Goal: Task Accomplishment & Management: Use online tool/utility

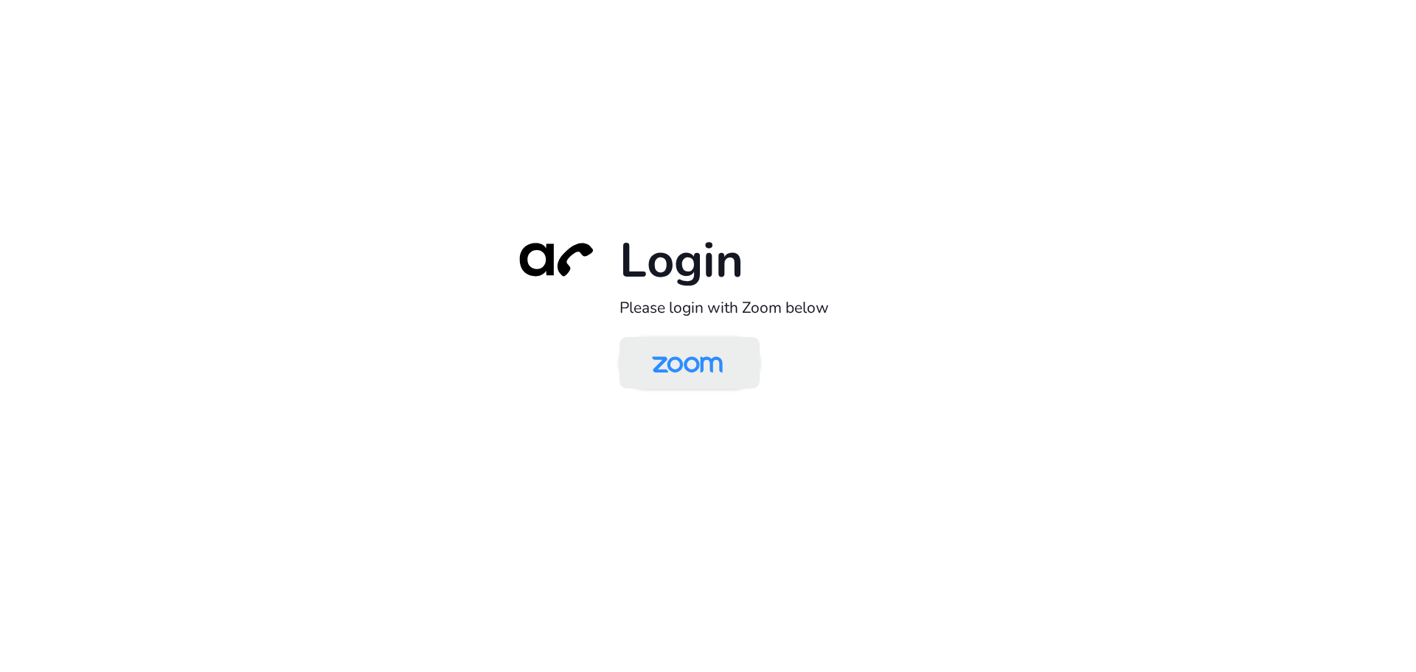
click at [673, 368] on img at bounding box center [687, 364] width 102 height 48
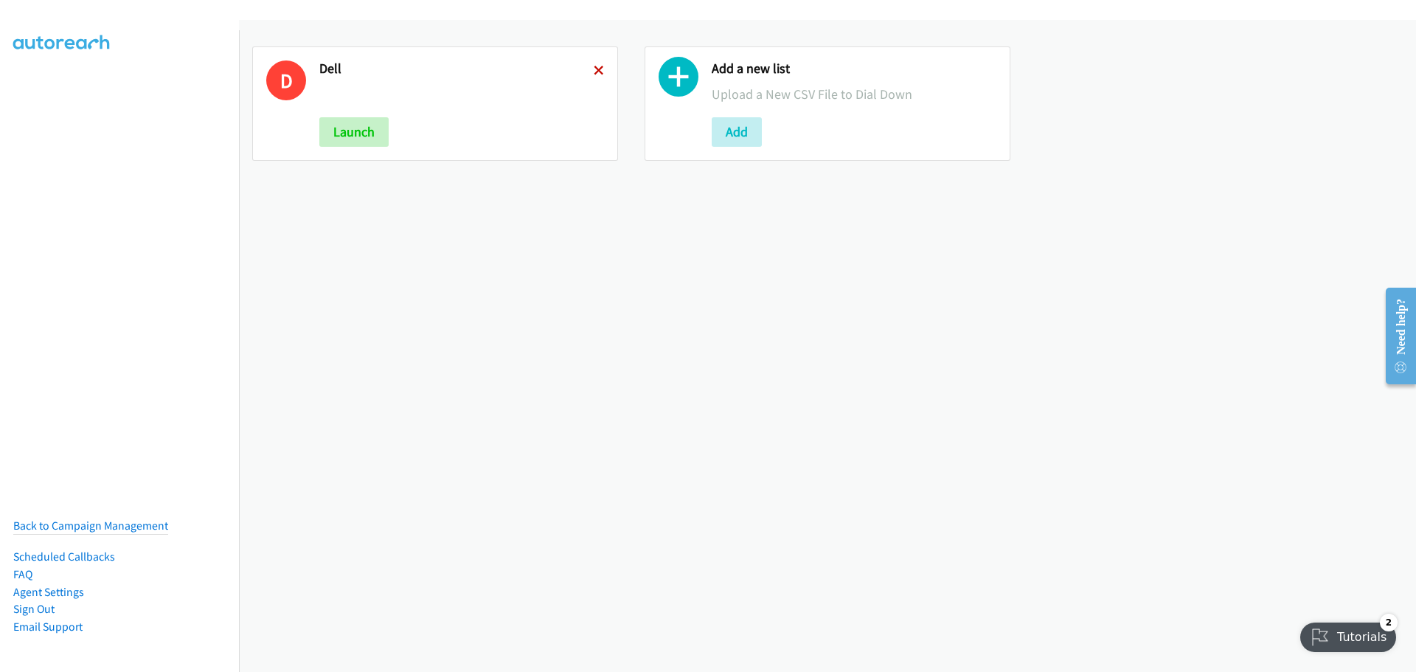
click at [596, 70] on icon at bounding box center [599, 71] width 10 height 10
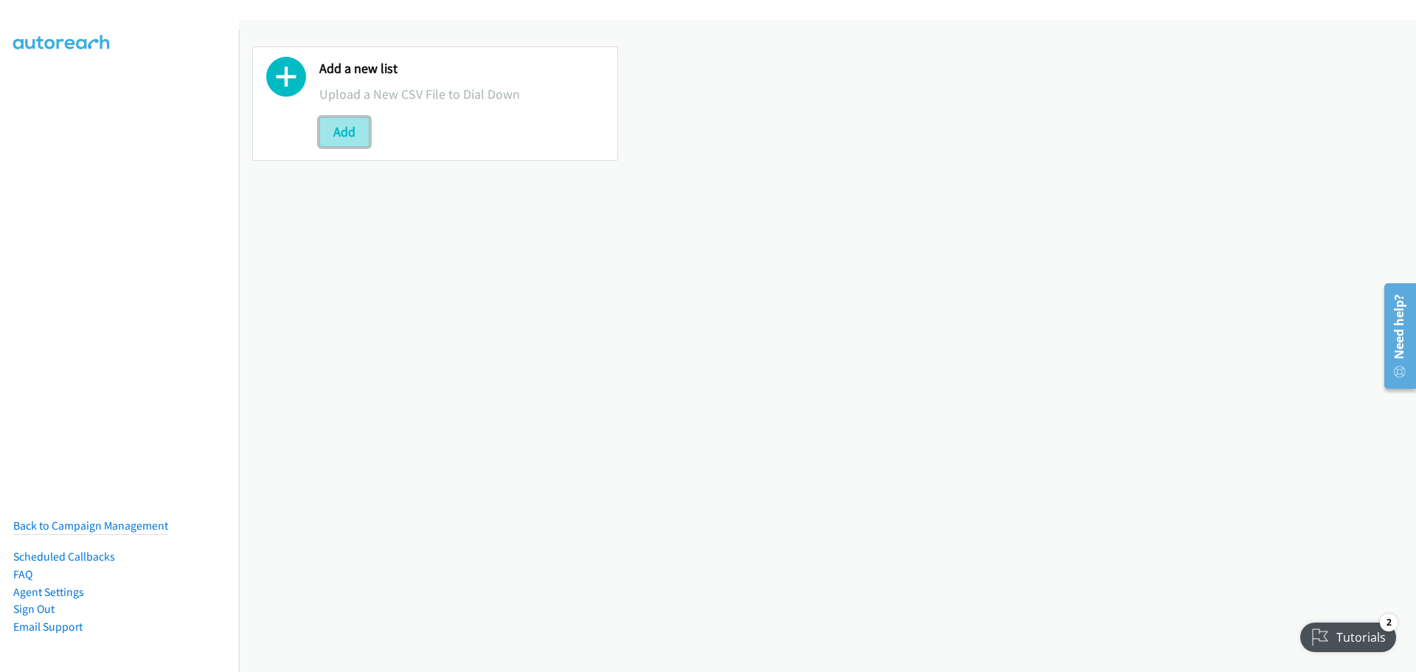
click at [332, 131] on button "Add" at bounding box center [344, 131] width 50 height 29
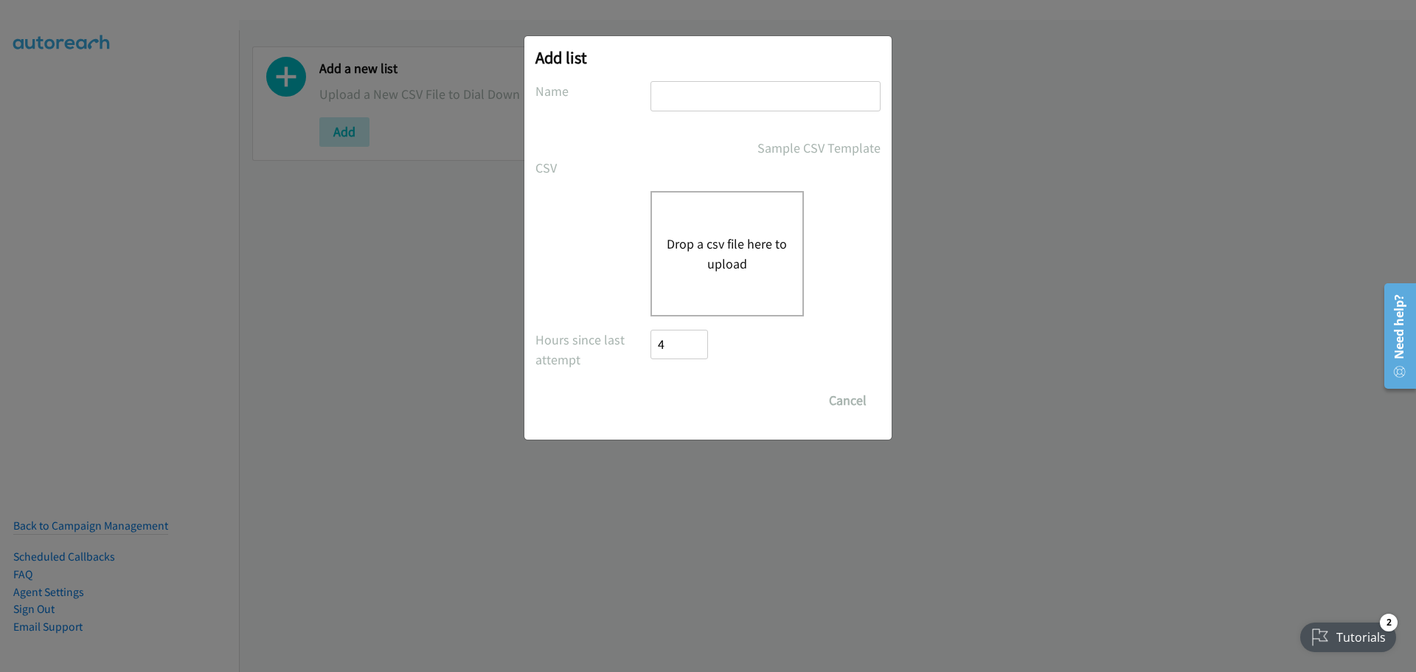
click at [739, 252] on button "Drop a csv file here to upload" at bounding box center [727, 254] width 121 height 40
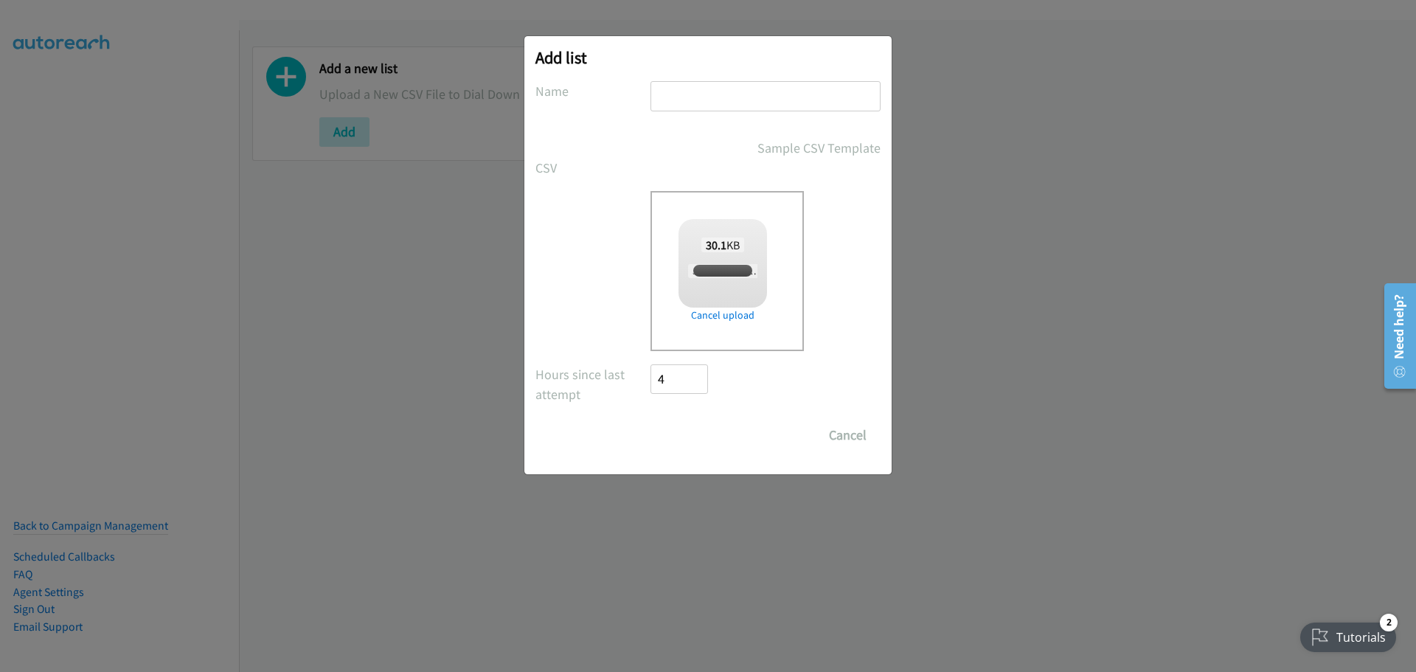
checkbox input "true"
click at [727, 104] on input "text" at bounding box center [765, 96] width 230 height 30
type input "Dell"
click at [681, 446] on input "Save List" at bounding box center [688, 434] width 77 height 29
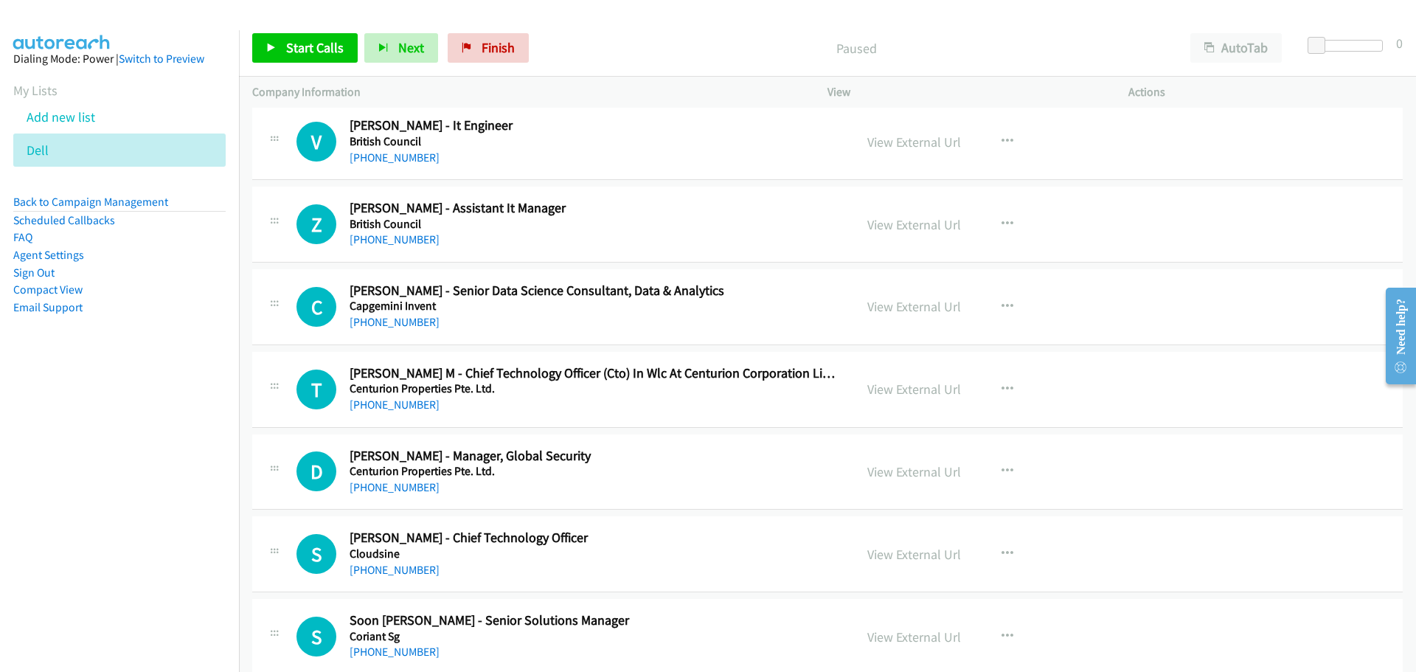
scroll to position [6711, 0]
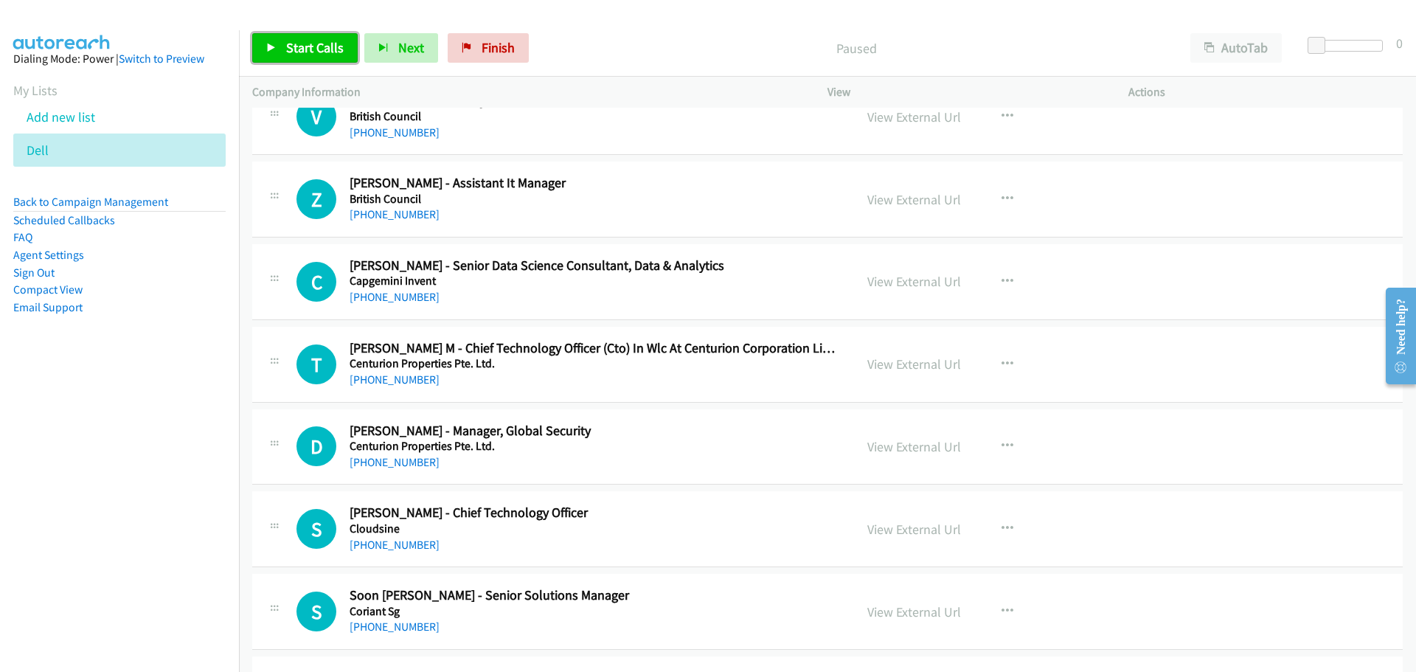
click at [296, 42] on span "Start Calls" at bounding box center [315, 47] width 58 height 17
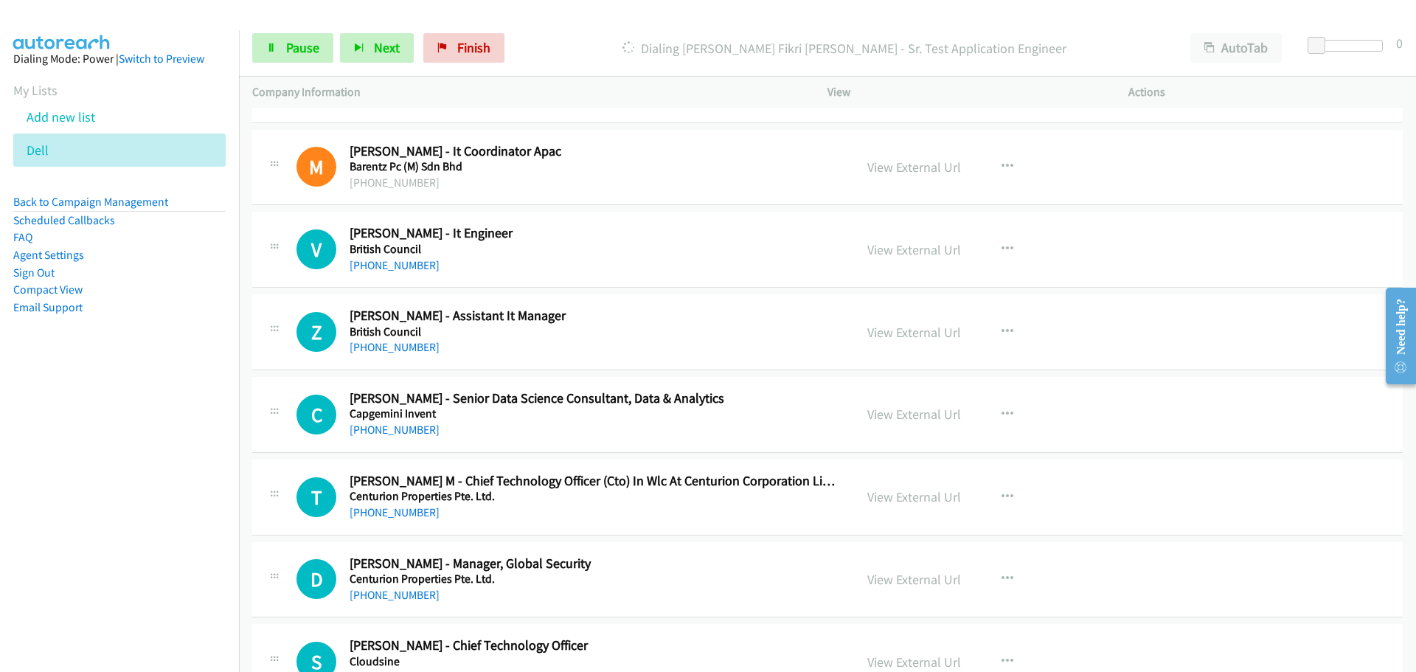
scroll to position [6563, 0]
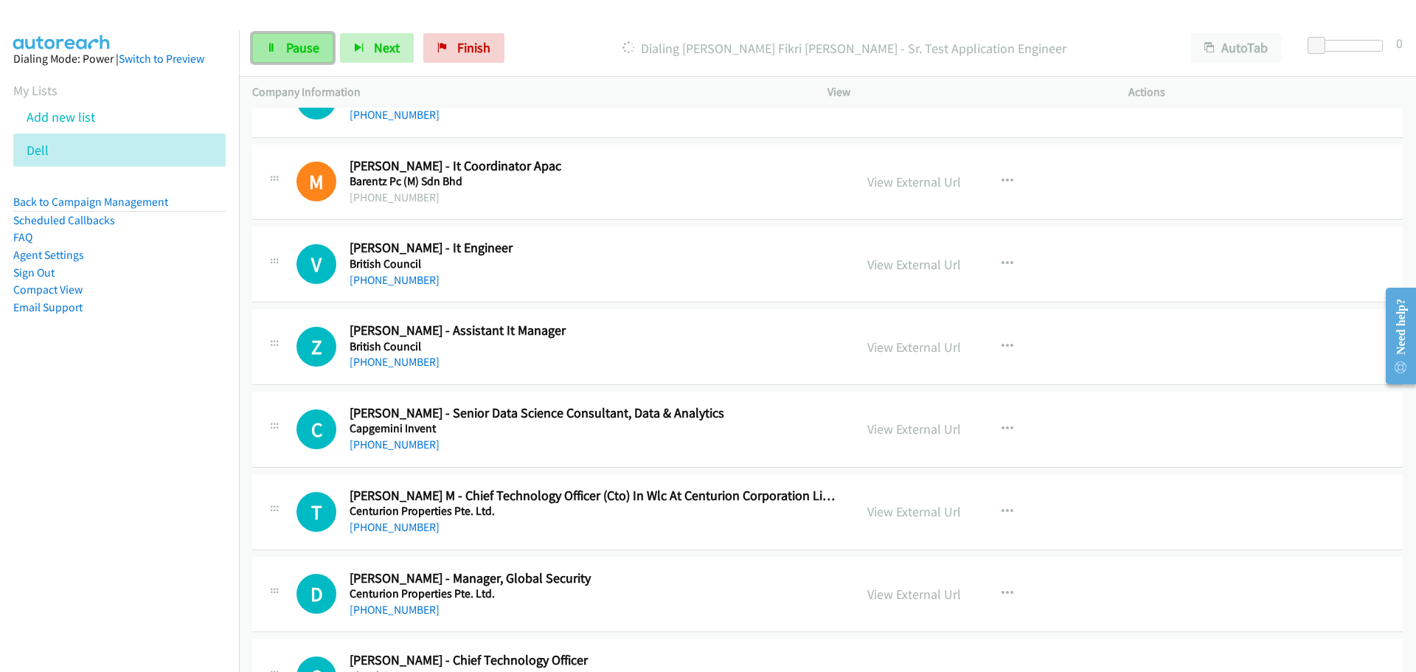
click at [302, 39] on span "Pause" at bounding box center [302, 47] width 33 height 17
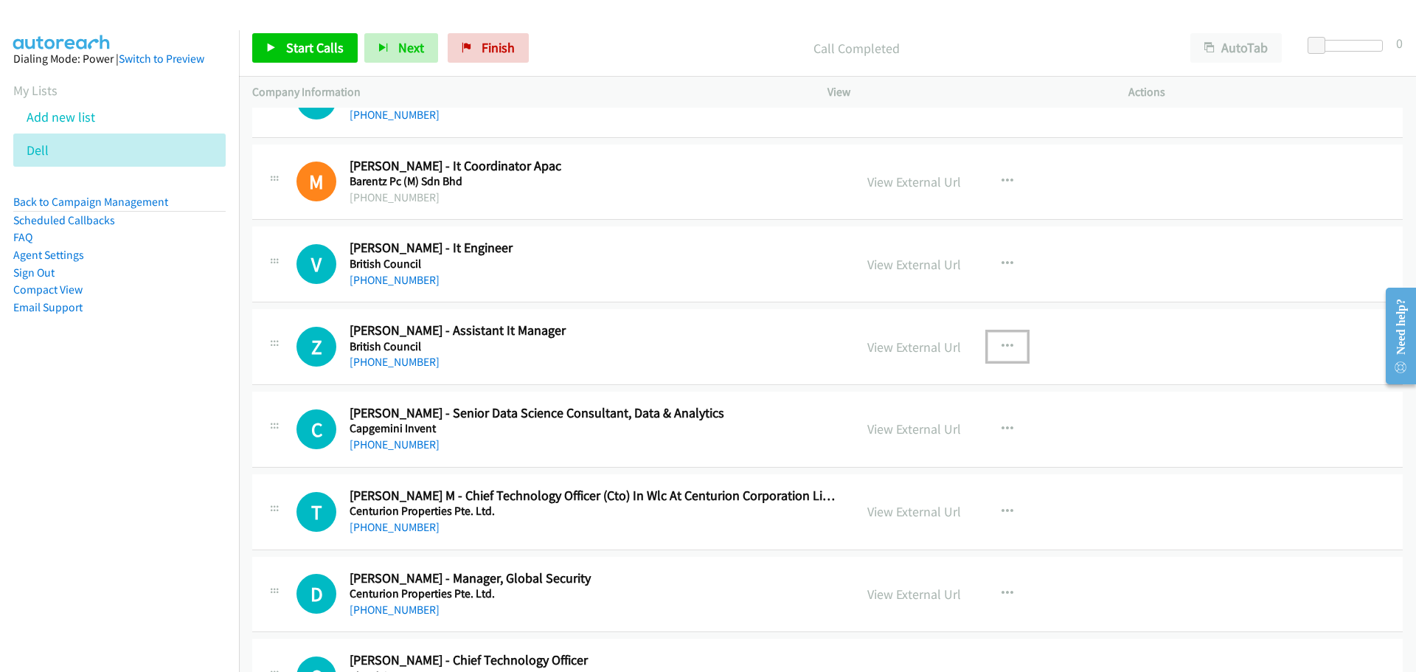
drag, startPoint x: 1004, startPoint y: 335, endPoint x: 998, endPoint y: 341, distance: 8.3
click at [1004, 335] on button "button" at bounding box center [1007, 346] width 40 height 29
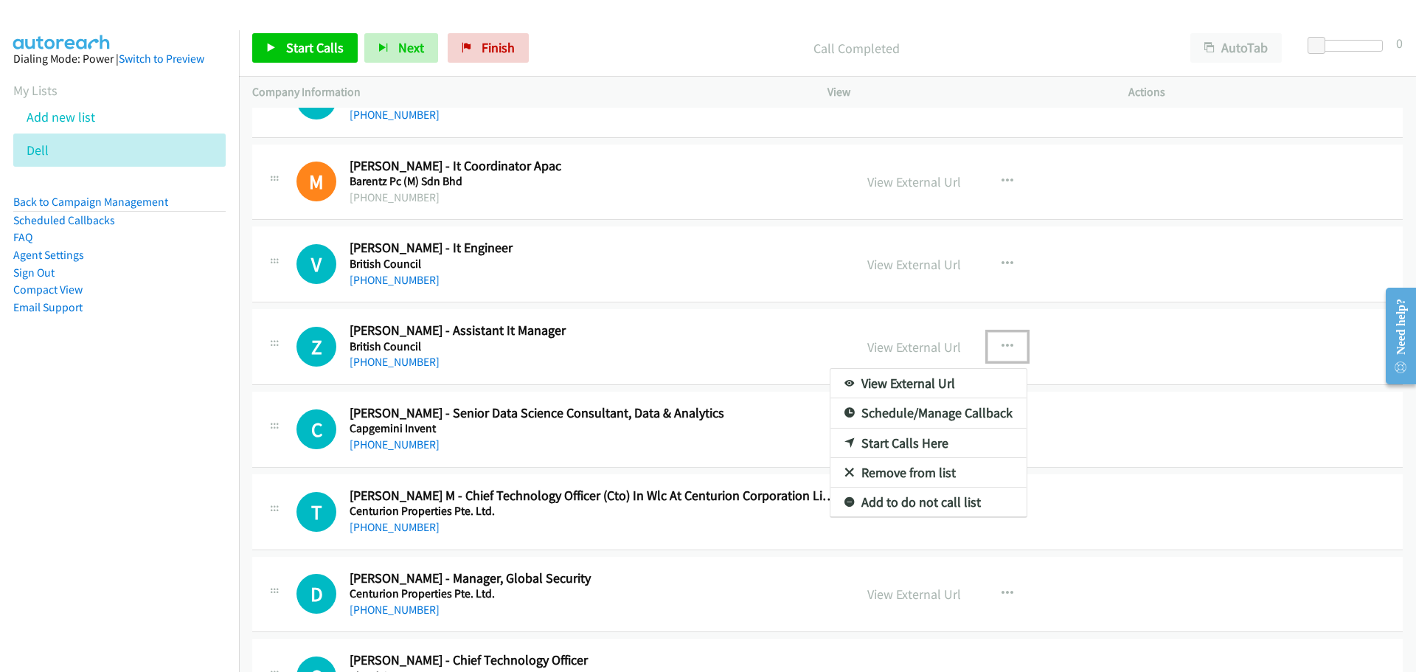
click at [910, 438] on link "Start Calls Here" at bounding box center [928, 442] width 196 height 29
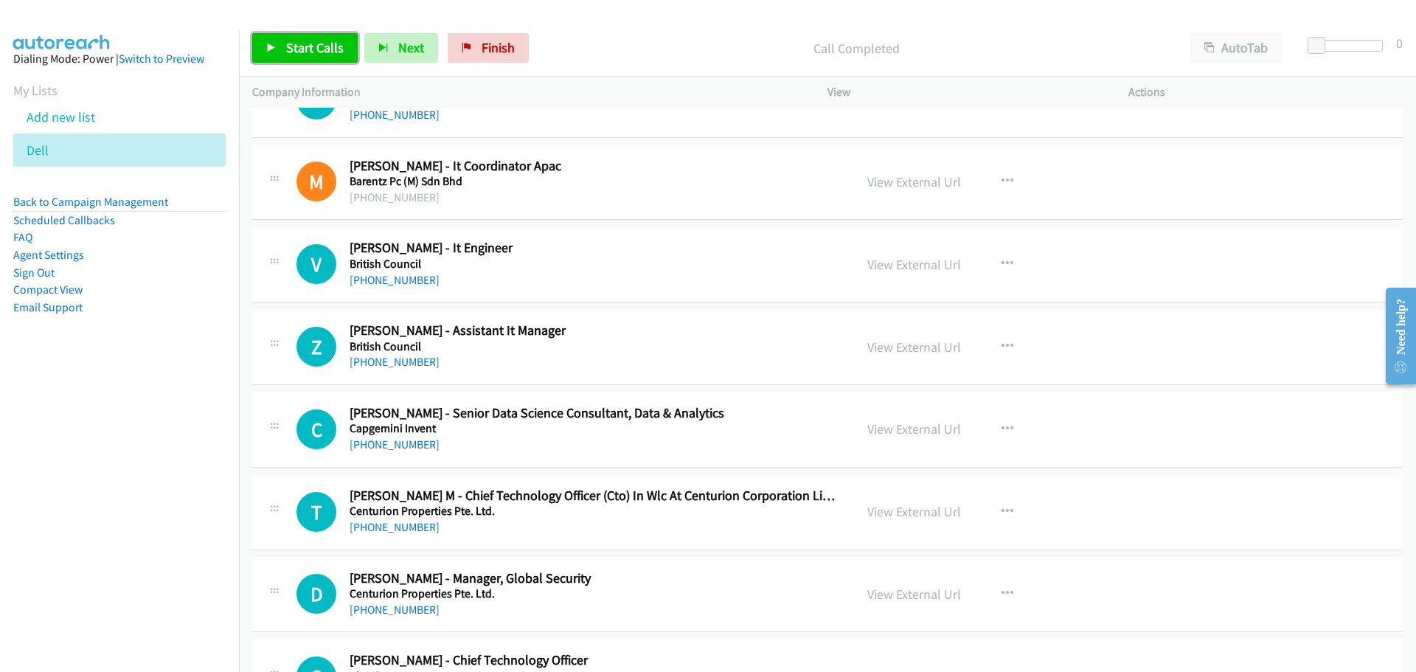
click at [308, 44] on span "Start Calls" at bounding box center [315, 47] width 58 height 17
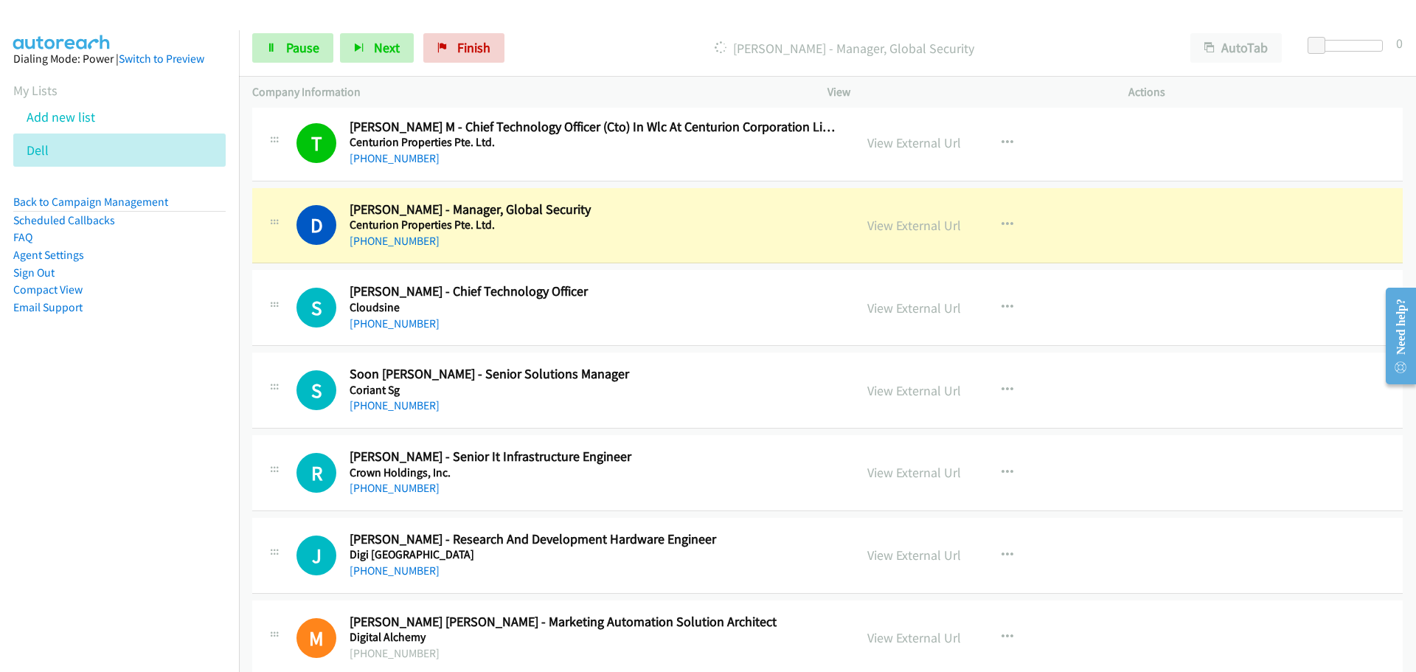
scroll to position [7006, 0]
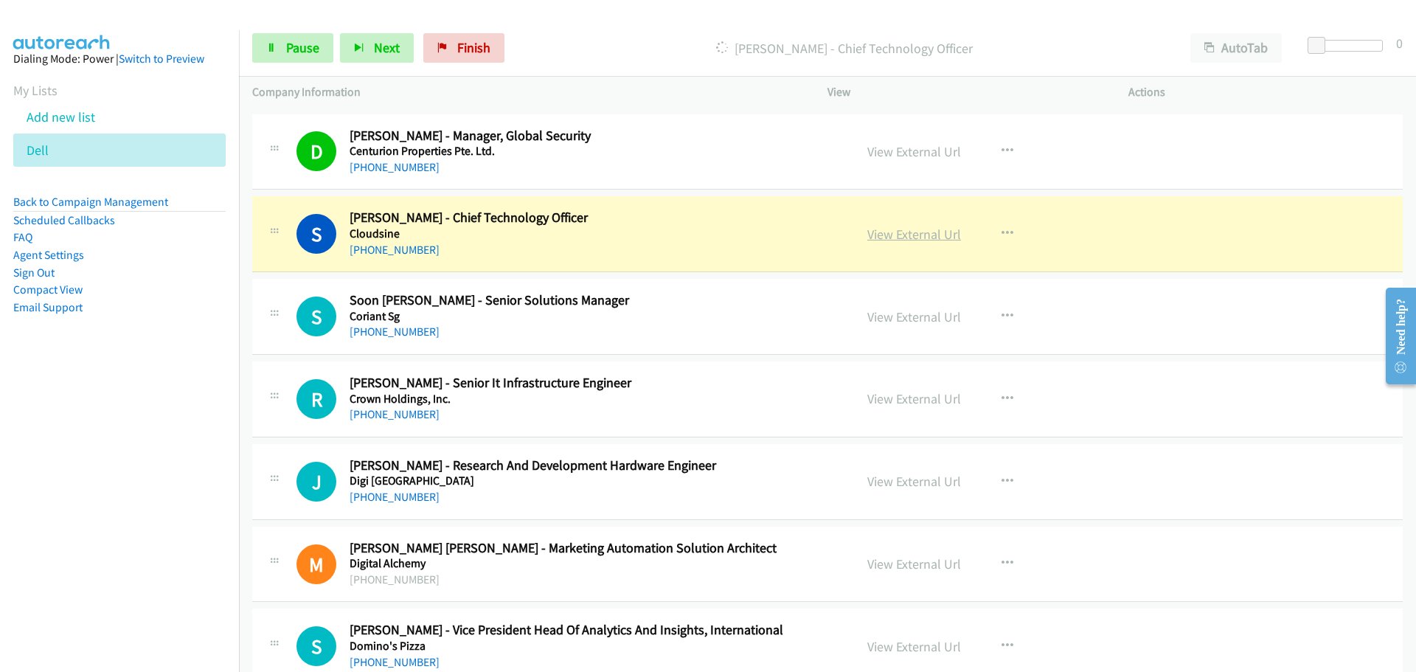
click at [886, 235] on link "View External Url" at bounding box center [914, 234] width 94 height 17
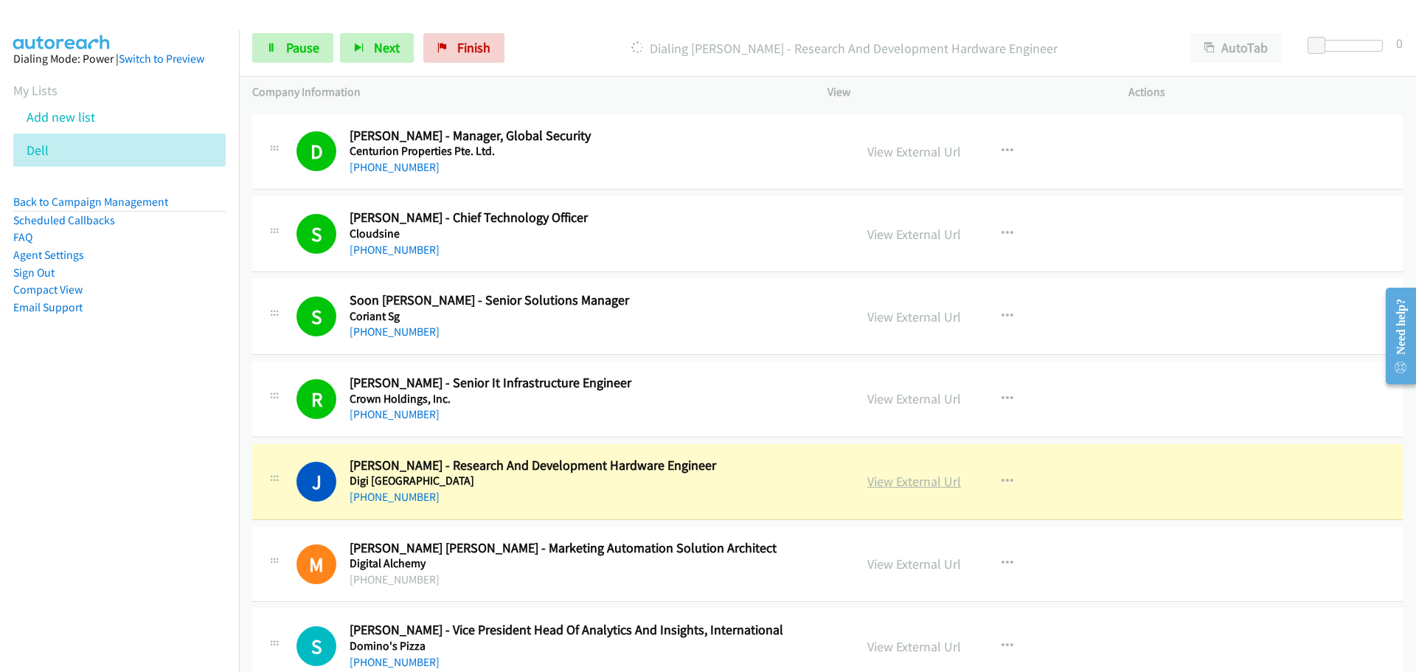
click at [894, 484] on link "View External Url" at bounding box center [914, 481] width 94 height 17
click at [310, 49] on span "Pause" at bounding box center [302, 47] width 33 height 17
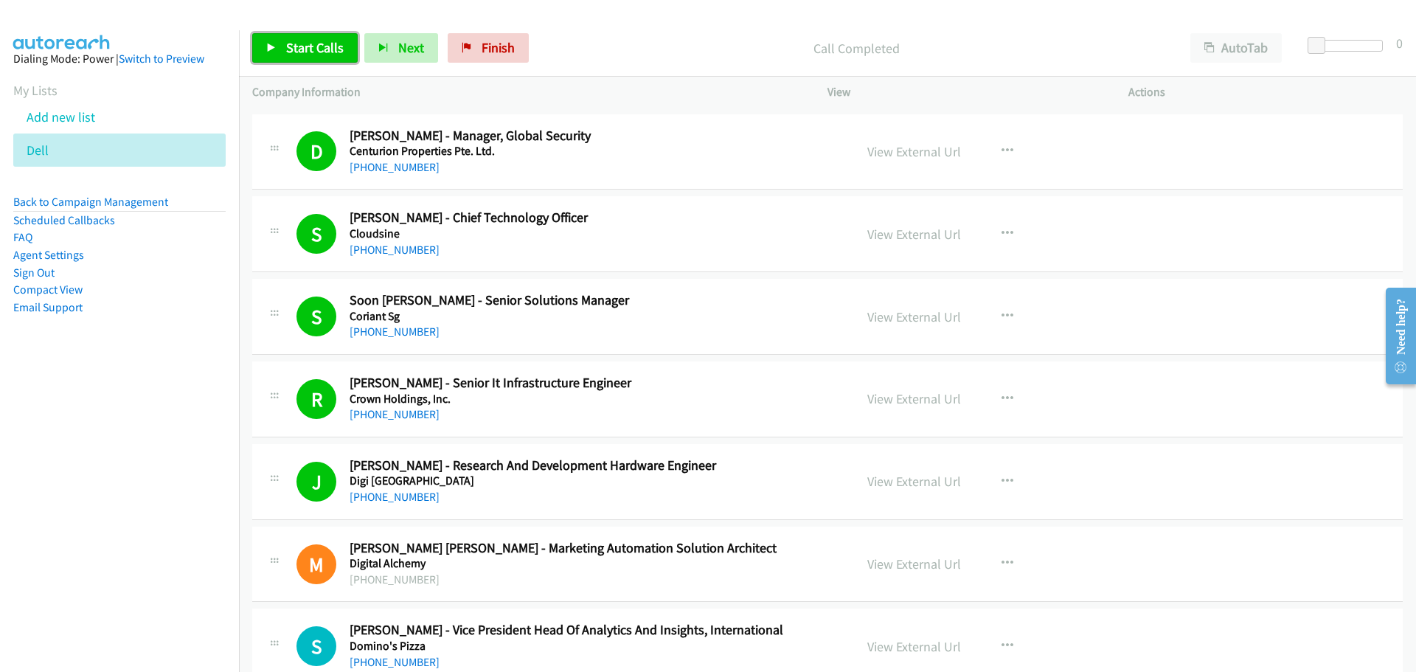
click at [282, 46] on link "Start Calls" at bounding box center [304, 47] width 105 height 29
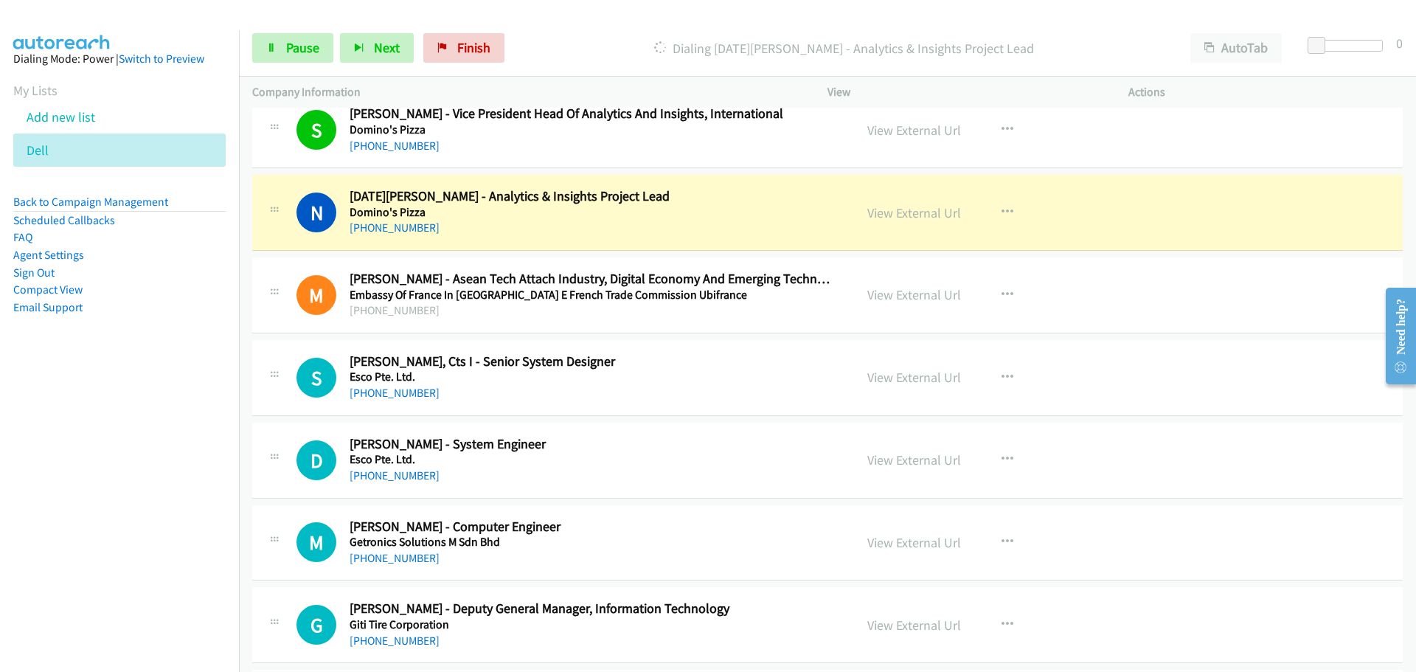
scroll to position [7596, 0]
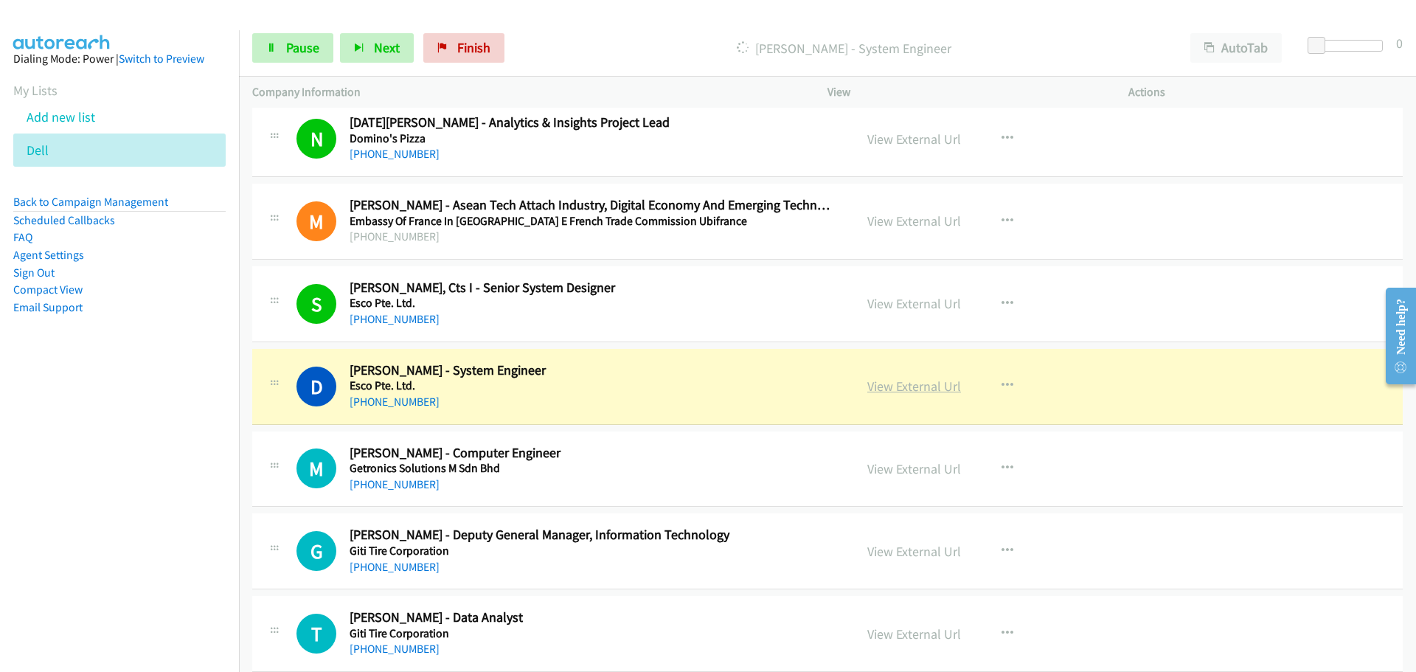
click at [896, 383] on link "View External Url" at bounding box center [914, 386] width 94 height 17
click at [308, 46] on span "Pause" at bounding box center [302, 47] width 33 height 17
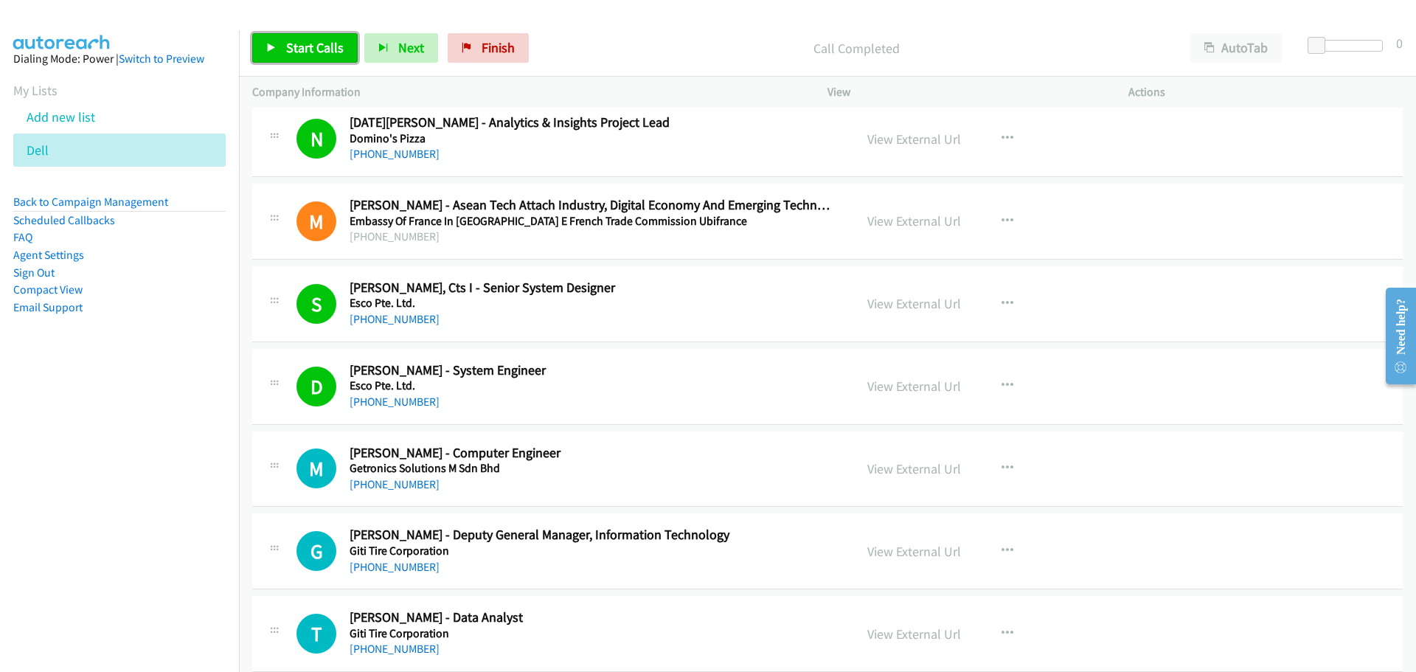
click at [329, 45] on span "Start Calls" at bounding box center [315, 47] width 58 height 17
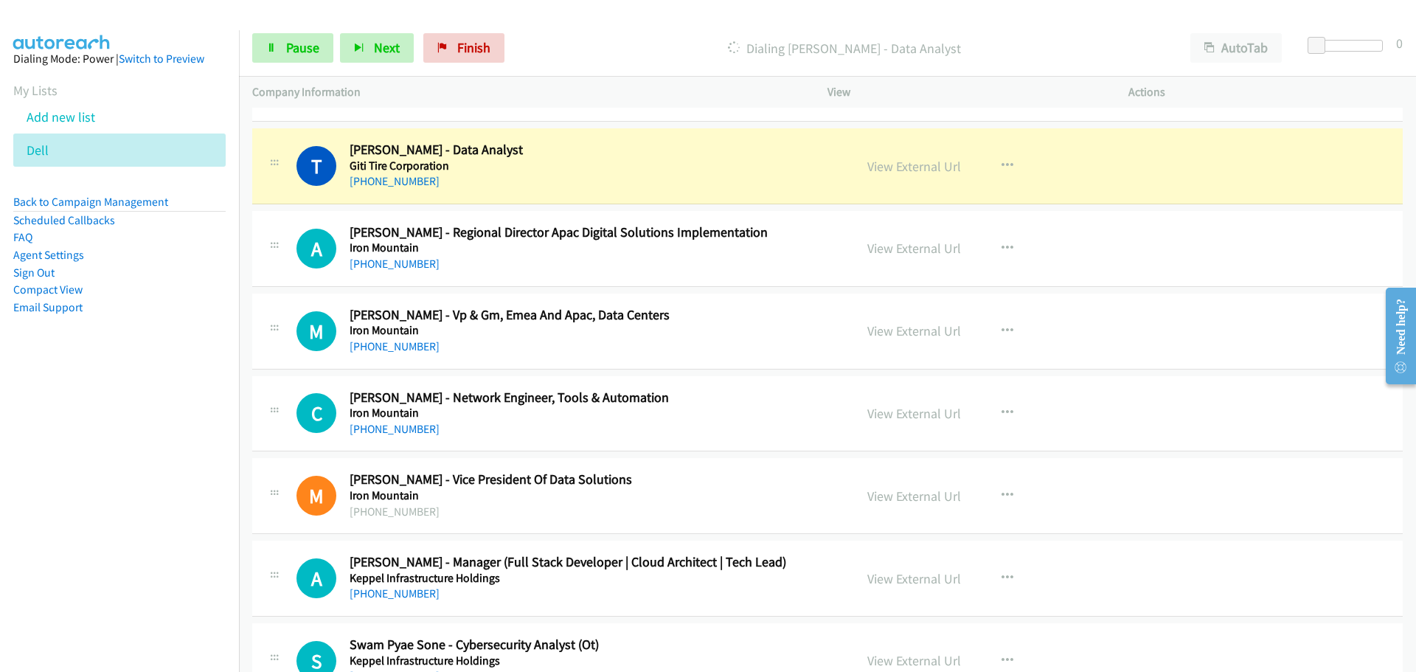
scroll to position [8038, 0]
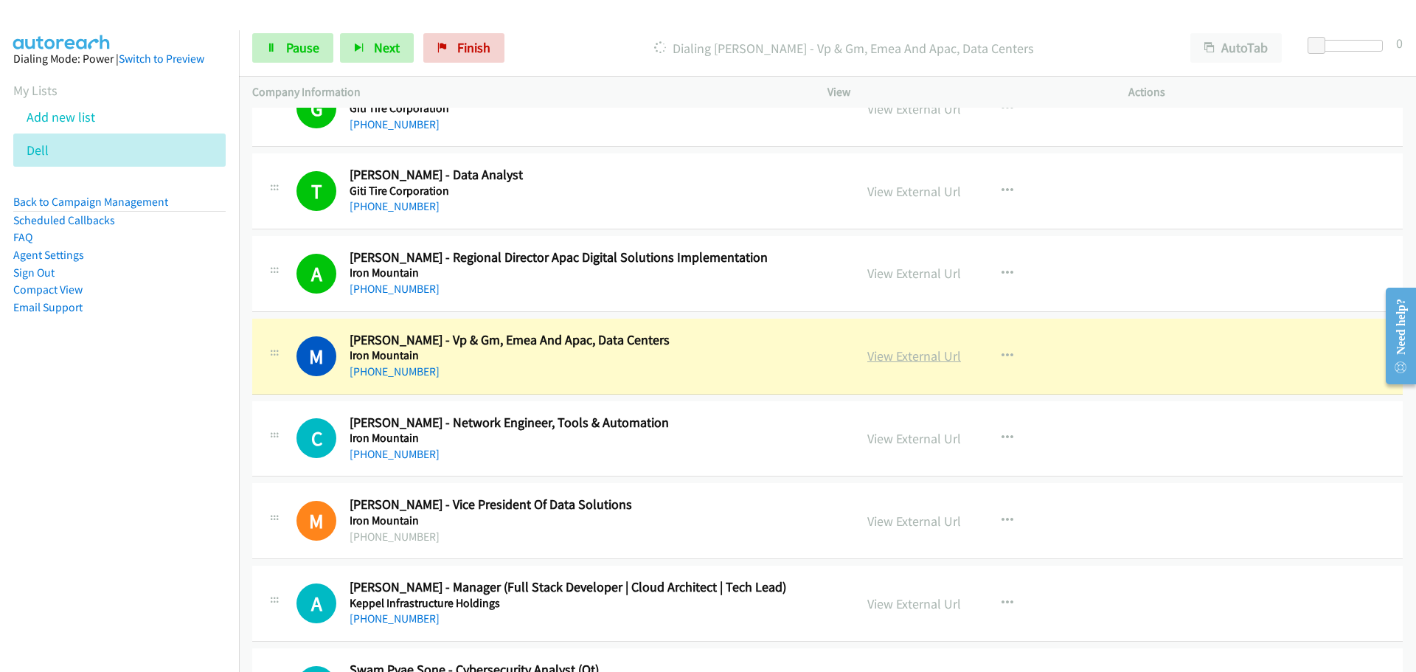
click at [892, 356] on link "View External Url" at bounding box center [914, 355] width 94 height 17
click at [310, 41] on span "Pause" at bounding box center [302, 47] width 33 height 17
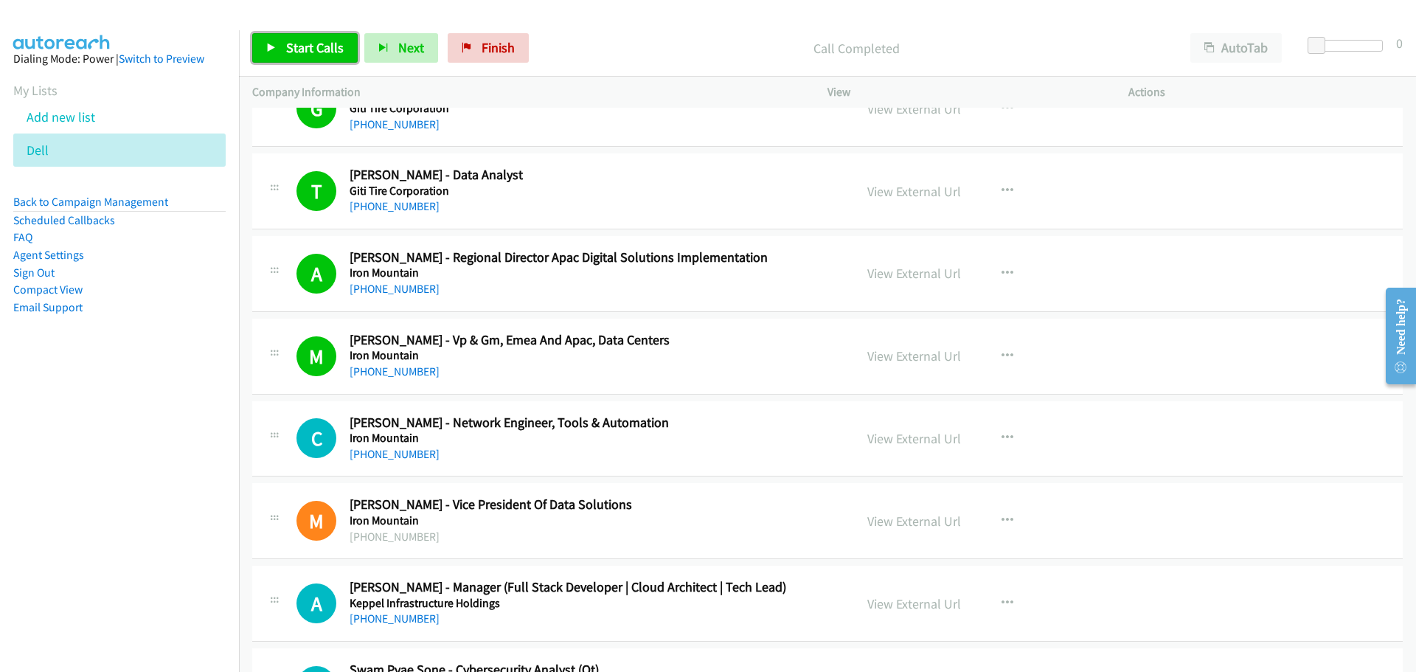
click at [316, 44] on span "Start Calls" at bounding box center [315, 47] width 58 height 17
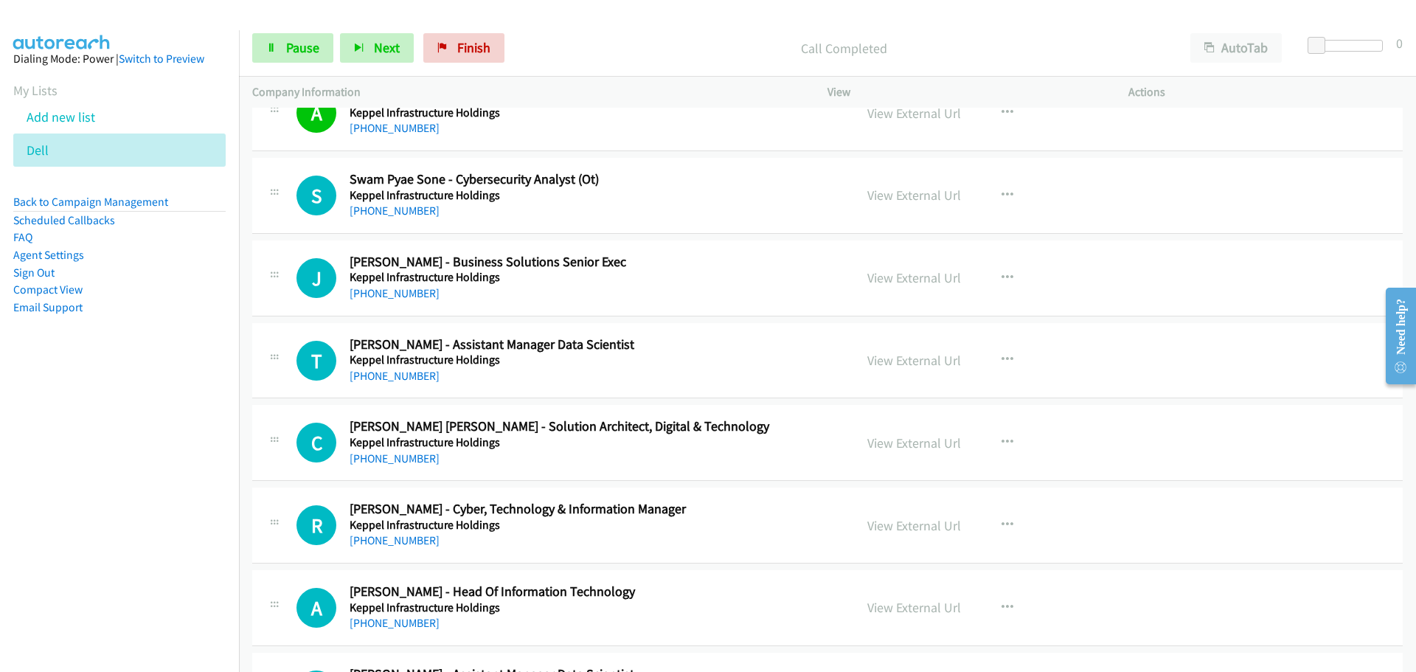
scroll to position [8555, 0]
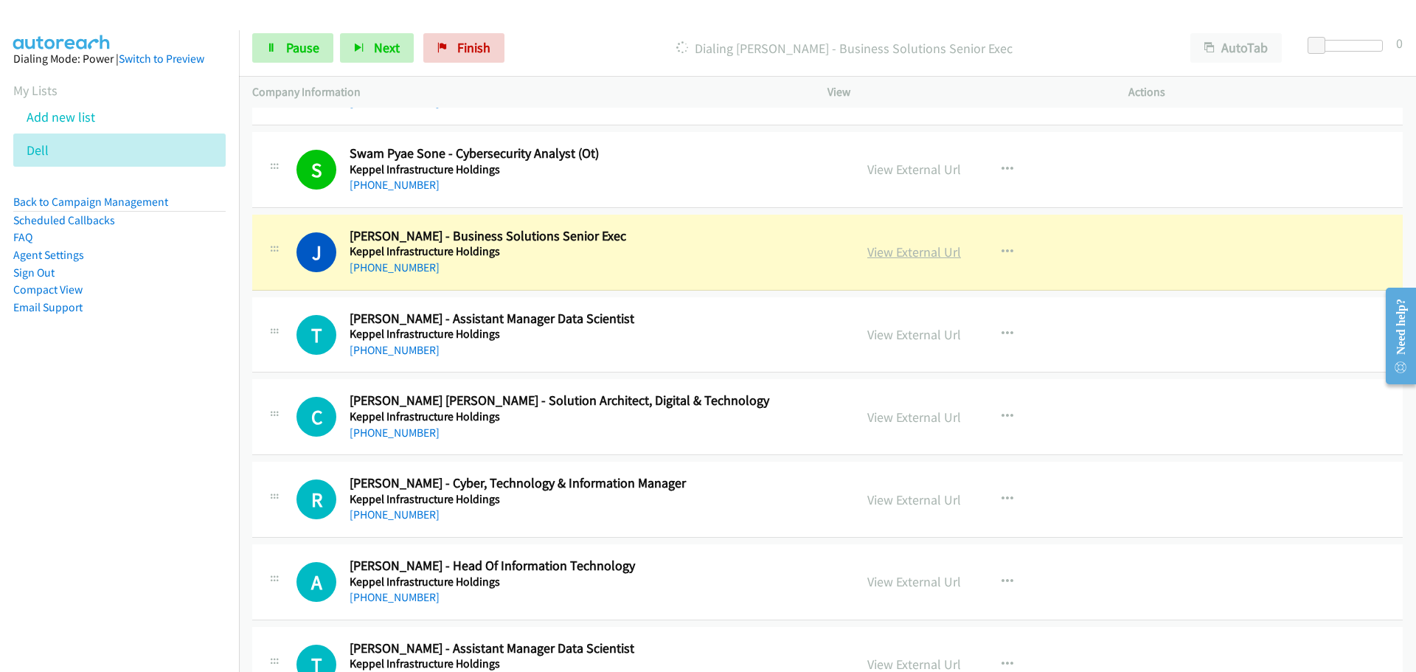
click at [883, 255] on link "View External Url" at bounding box center [914, 251] width 94 height 17
click at [880, 255] on link "View External Url" at bounding box center [914, 251] width 94 height 17
click at [909, 254] on link "View External Url" at bounding box center [914, 251] width 94 height 17
click at [297, 55] on span "Pause" at bounding box center [302, 47] width 33 height 17
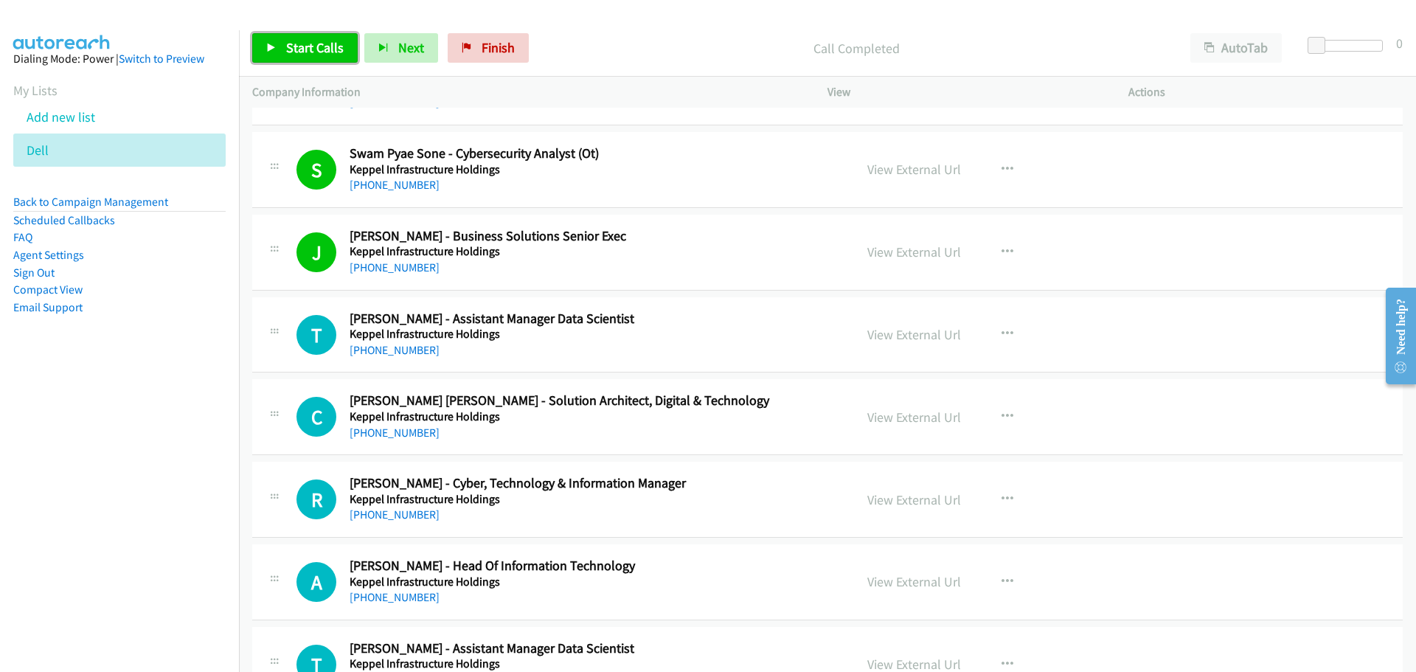
click at [297, 51] on span "Start Calls" at bounding box center [315, 47] width 58 height 17
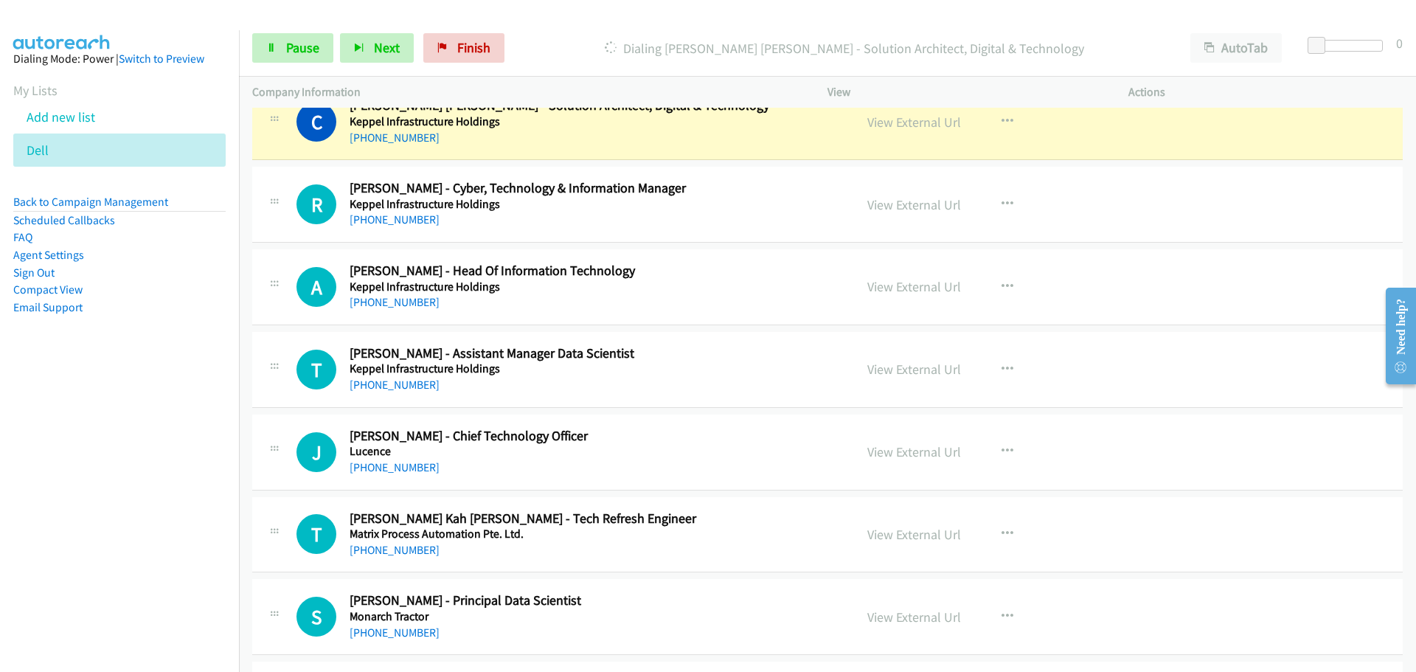
scroll to position [8776, 0]
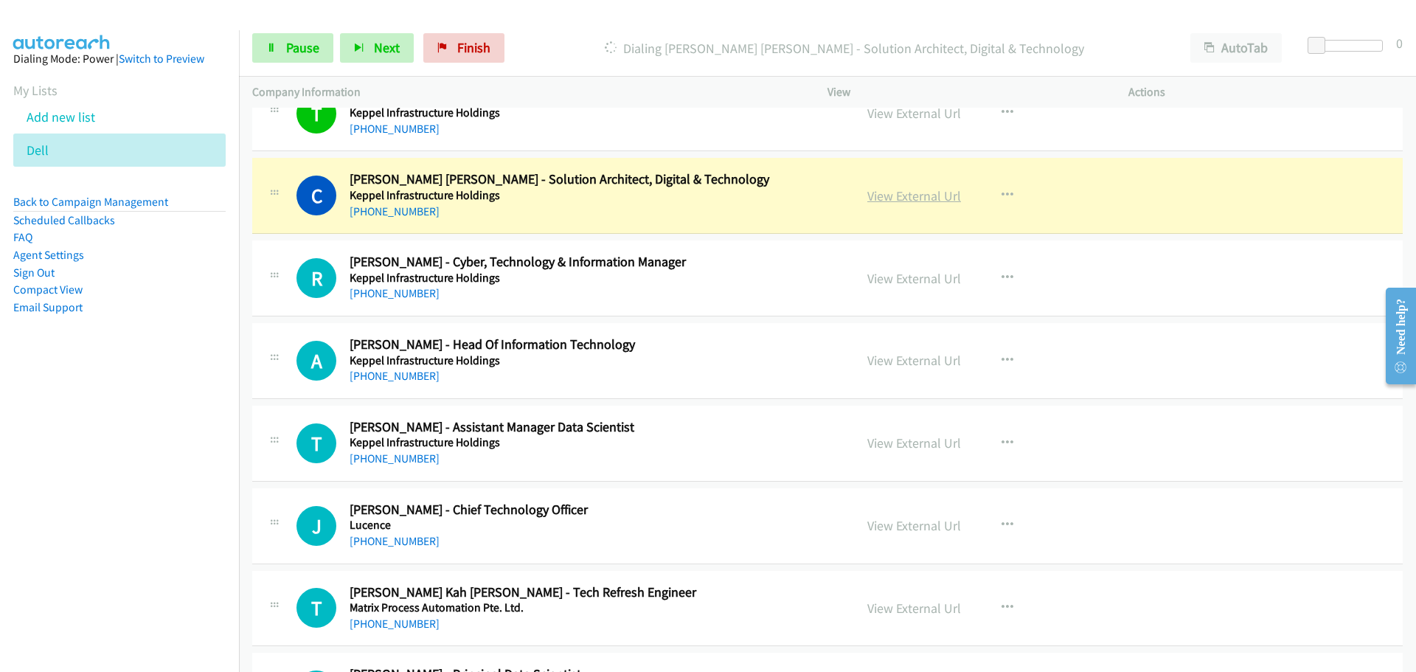
click at [881, 192] on link "View External Url" at bounding box center [914, 195] width 94 height 17
click at [305, 49] on span "Pause" at bounding box center [302, 47] width 33 height 17
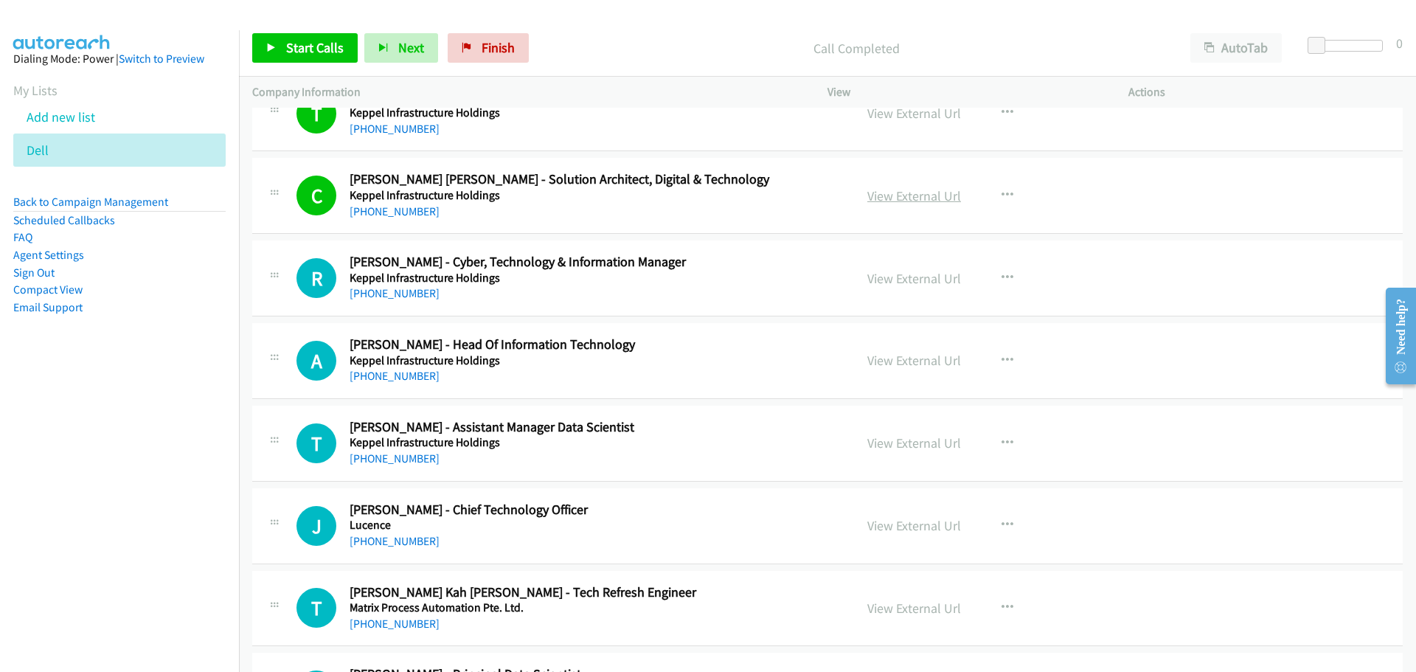
click at [895, 201] on link "View External Url" at bounding box center [914, 195] width 94 height 17
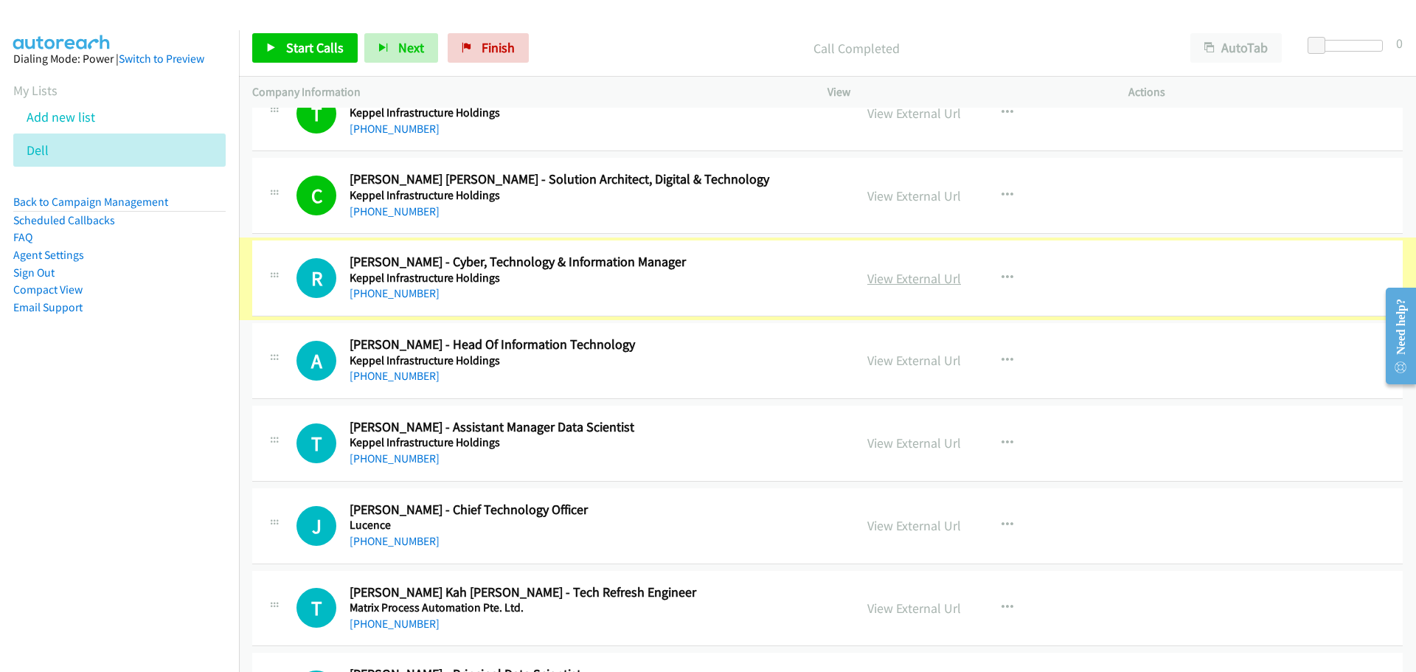
click at [892, 280] on link "View External Url" at bounding box center [914, 278] width 94 height 17
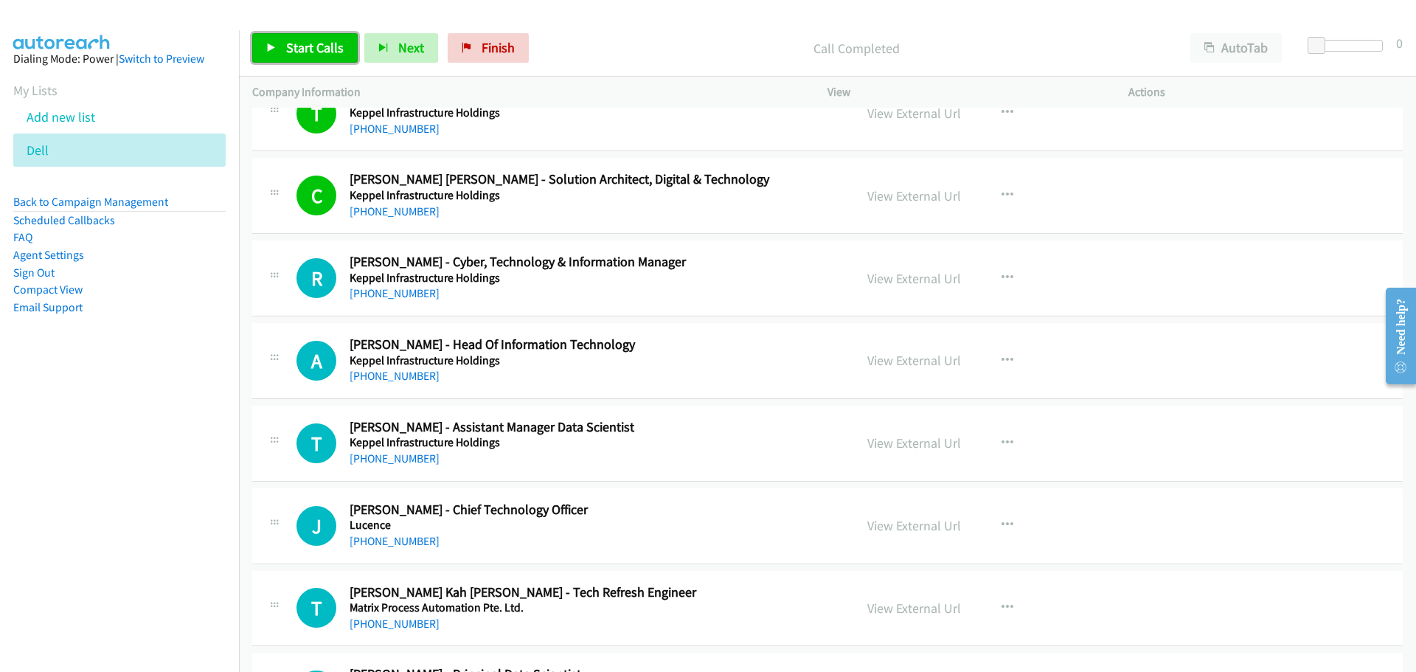
click at [310, 52] on span "Start Calls" at bounding box center [315, 47] width 58 height 17
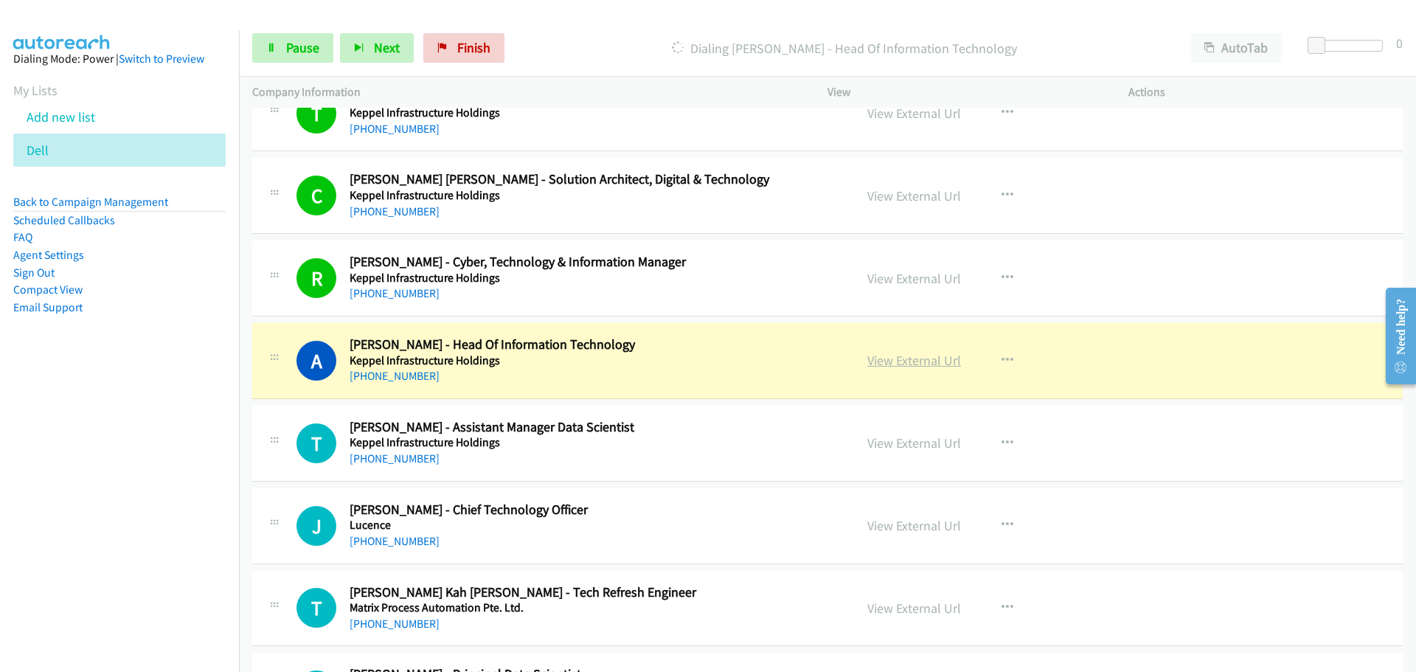
click at [871, 352] on link "View External Url" at bounding box center [914, 360] width 94 height 17
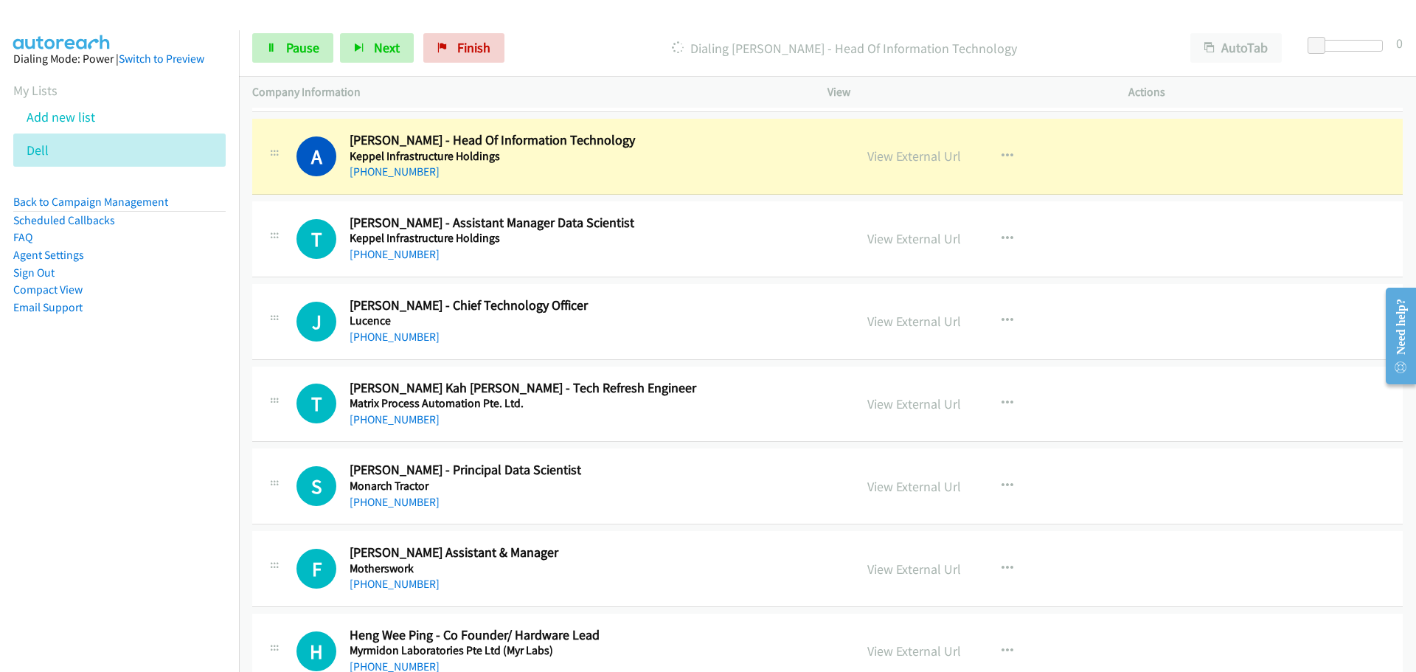
scroll to position [8997, 0]
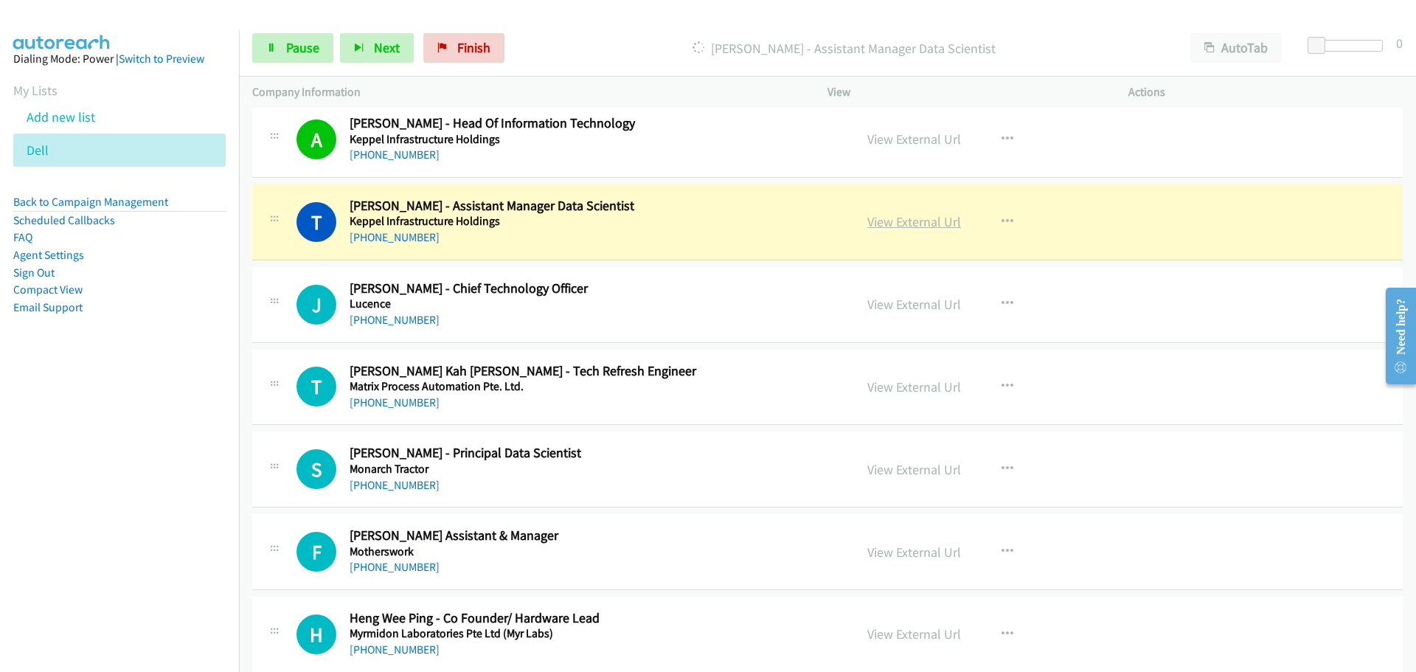
click at [934, 227] on link "View External Url" at bounding box center [914, 221] width 94 height 17
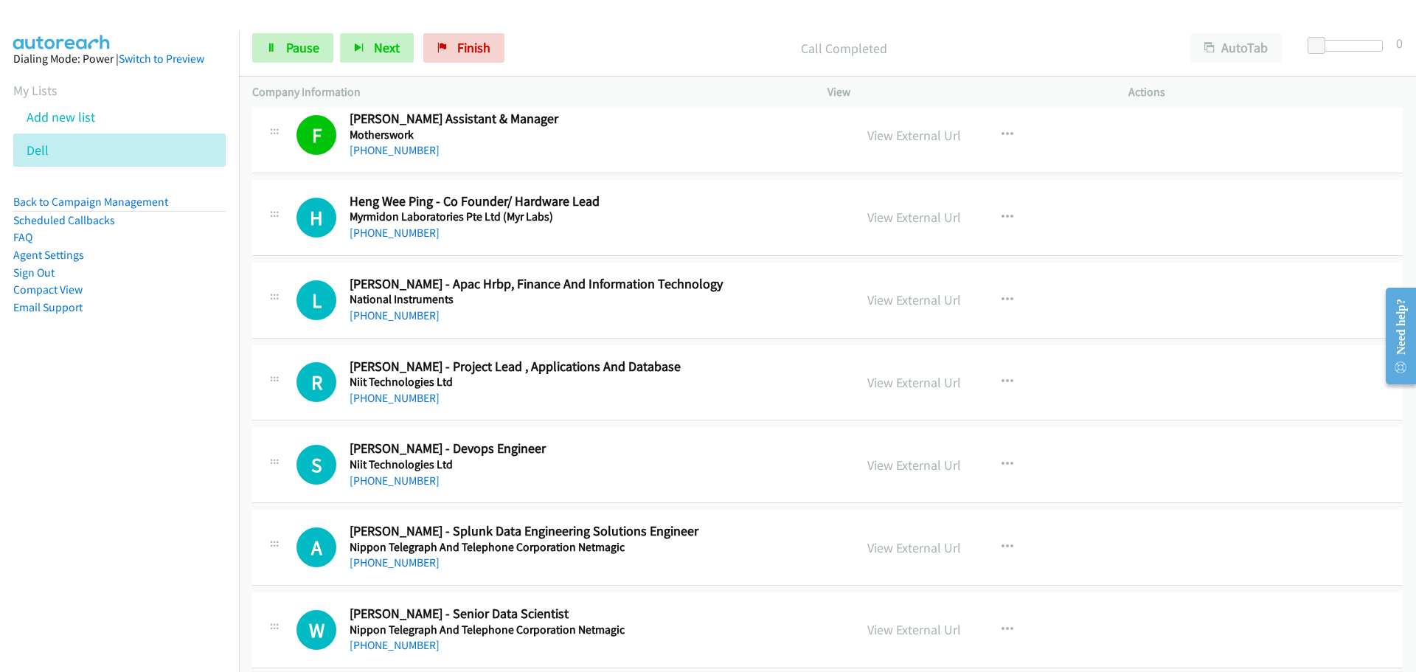
scroll to position [9440, 0]
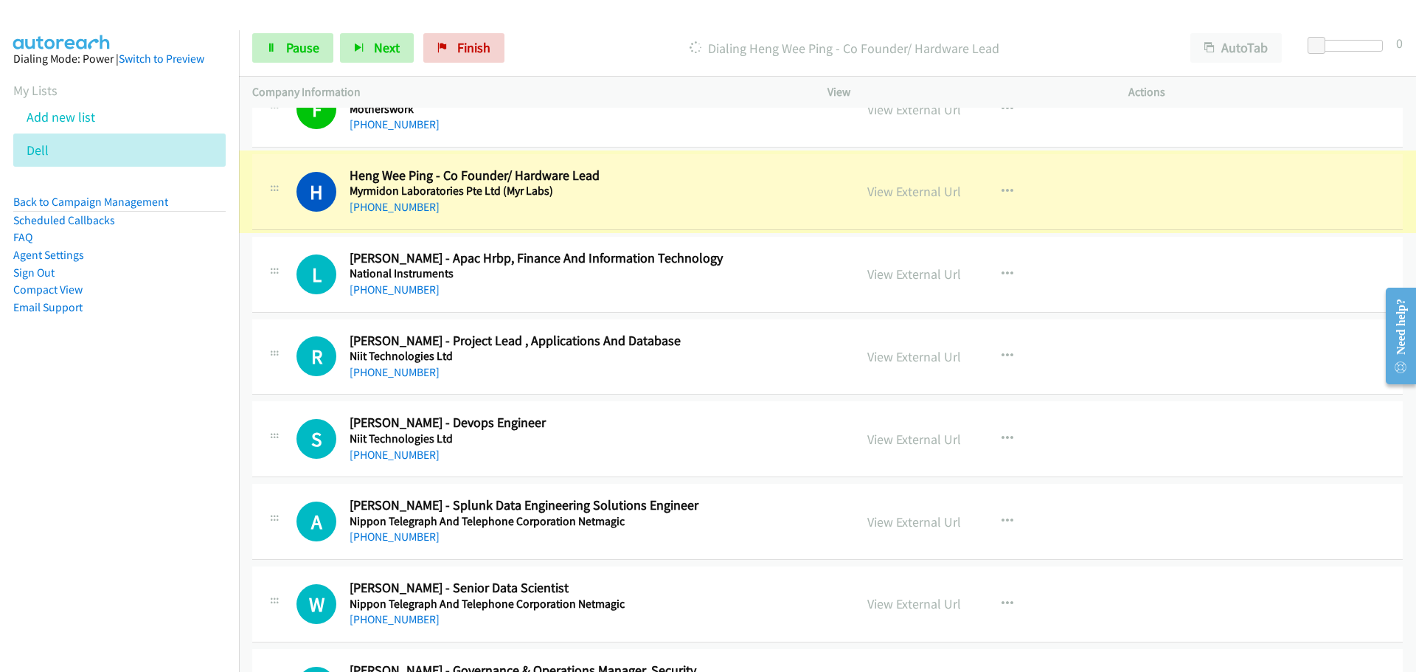
click at [898, 189] on link "View External Url" at bounding box center [914, 191] width 94 height 17
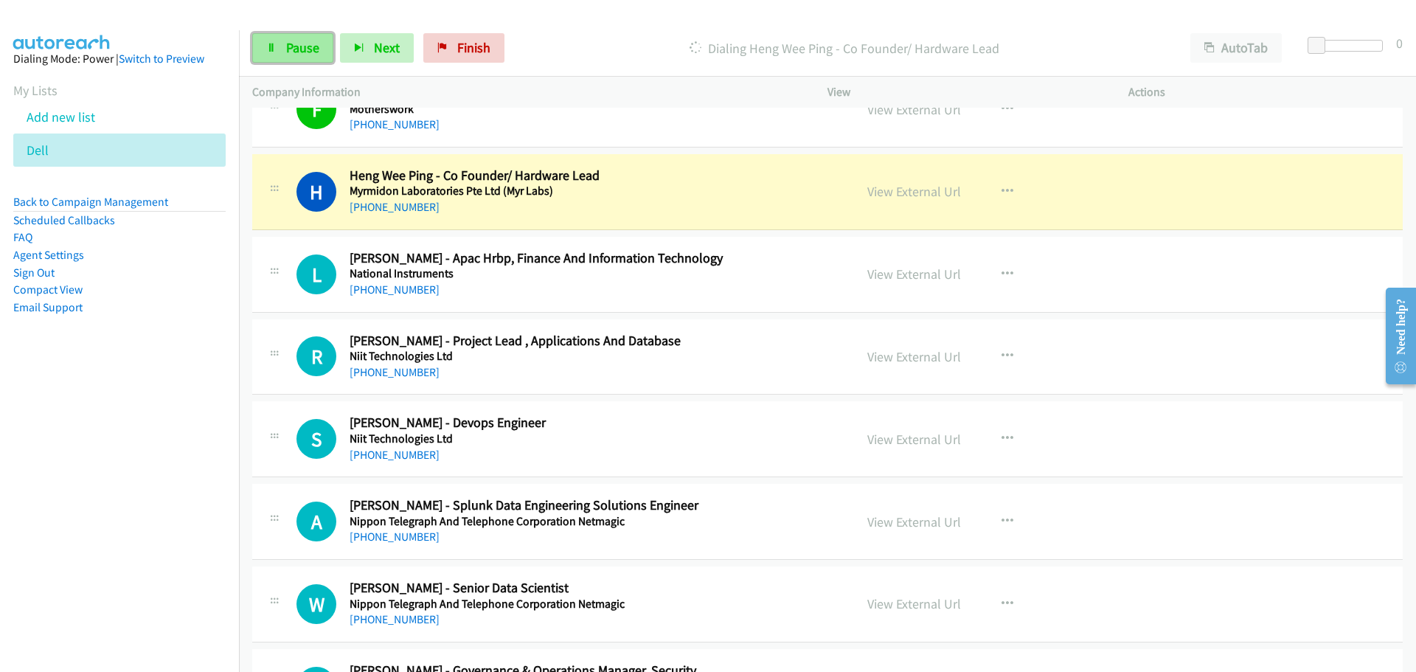
click at [290, 53] on span "Pause" at bounding box center [302, 47] width 33 height 17
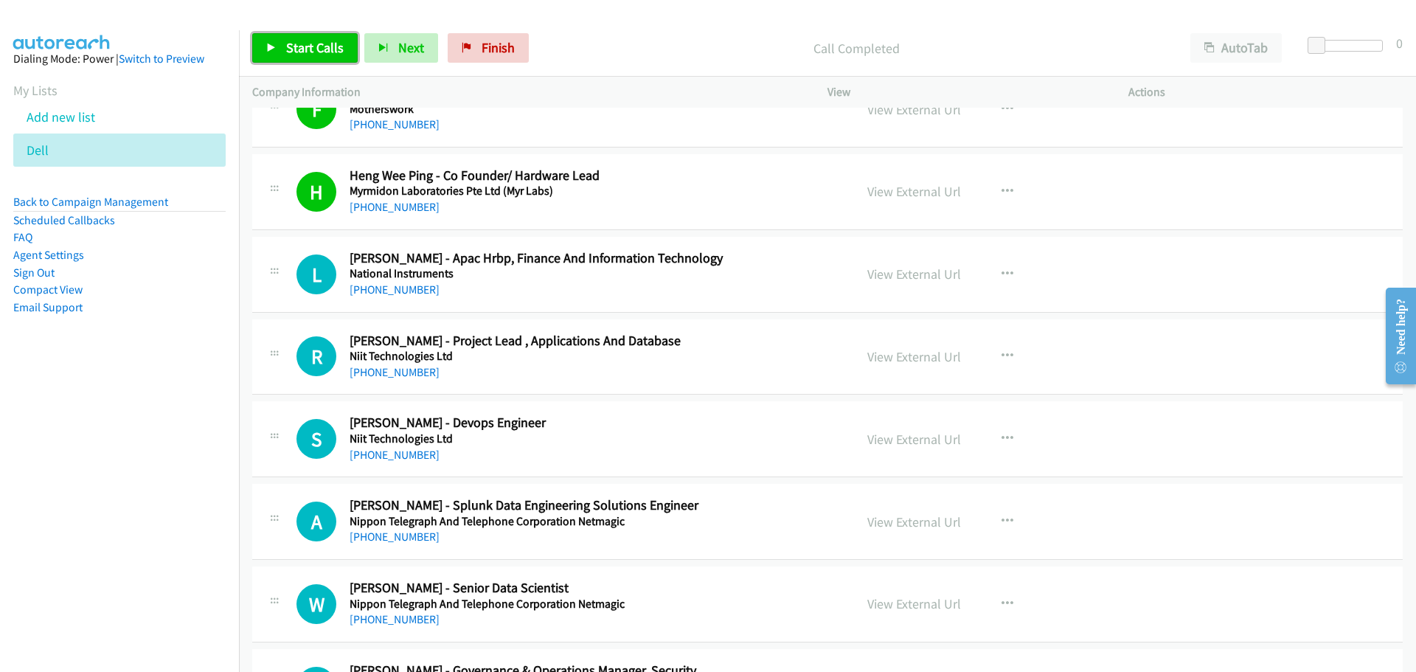
click at [314, 46] on span "Start Calls" at bounding box center [315, 47] width 58 height 17
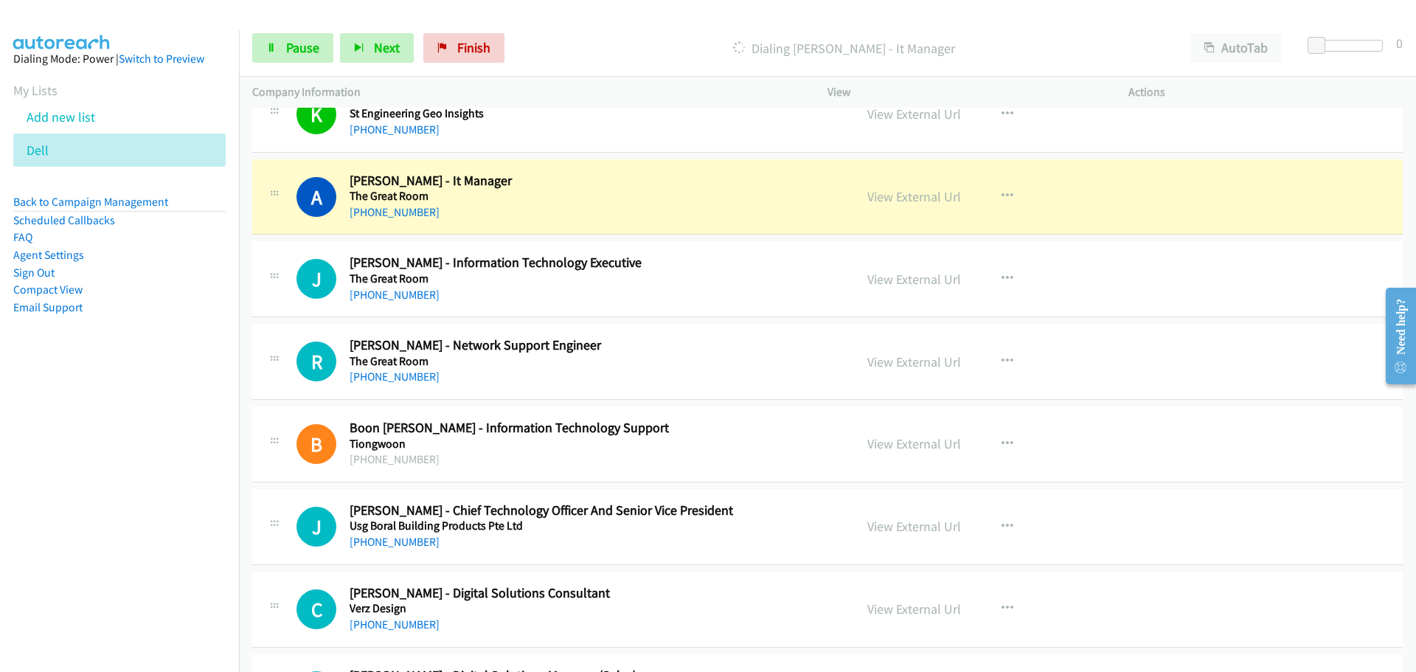
scroll to position [11357, 0]
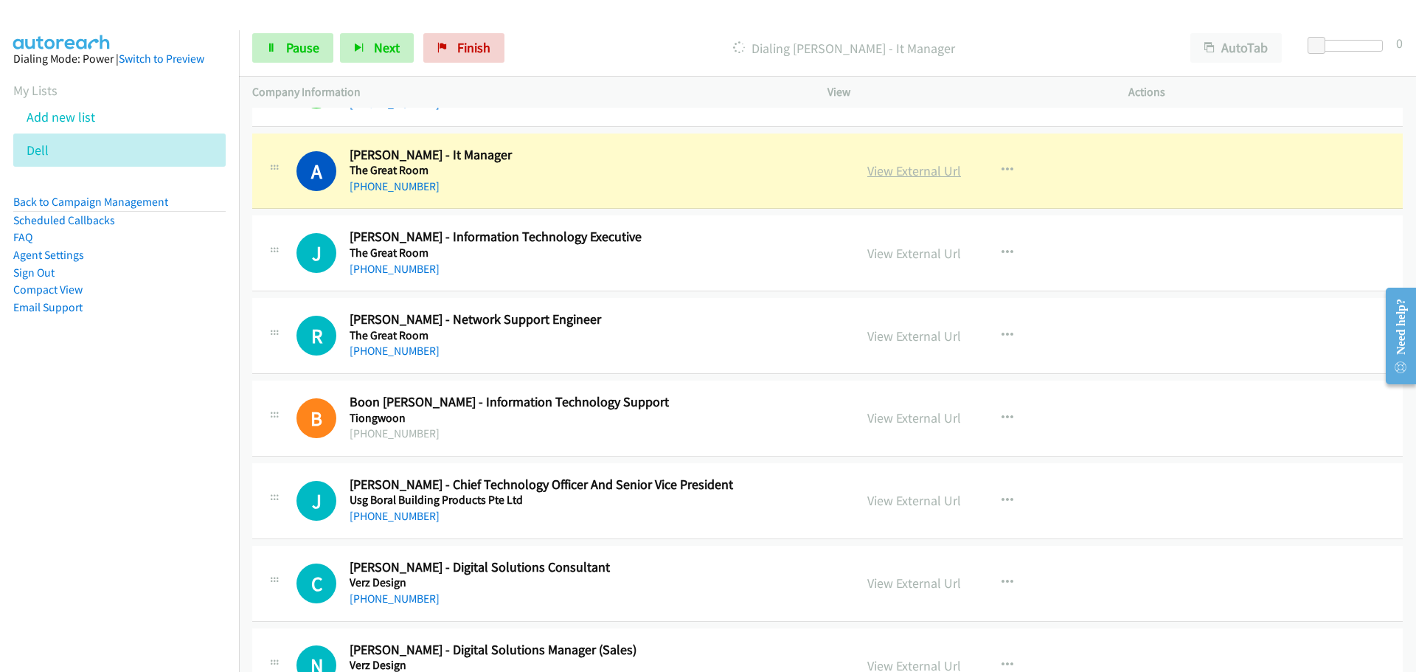
click at [886, 171] on link "View External Url" at bounding box center [914, 170] width 94 height 17
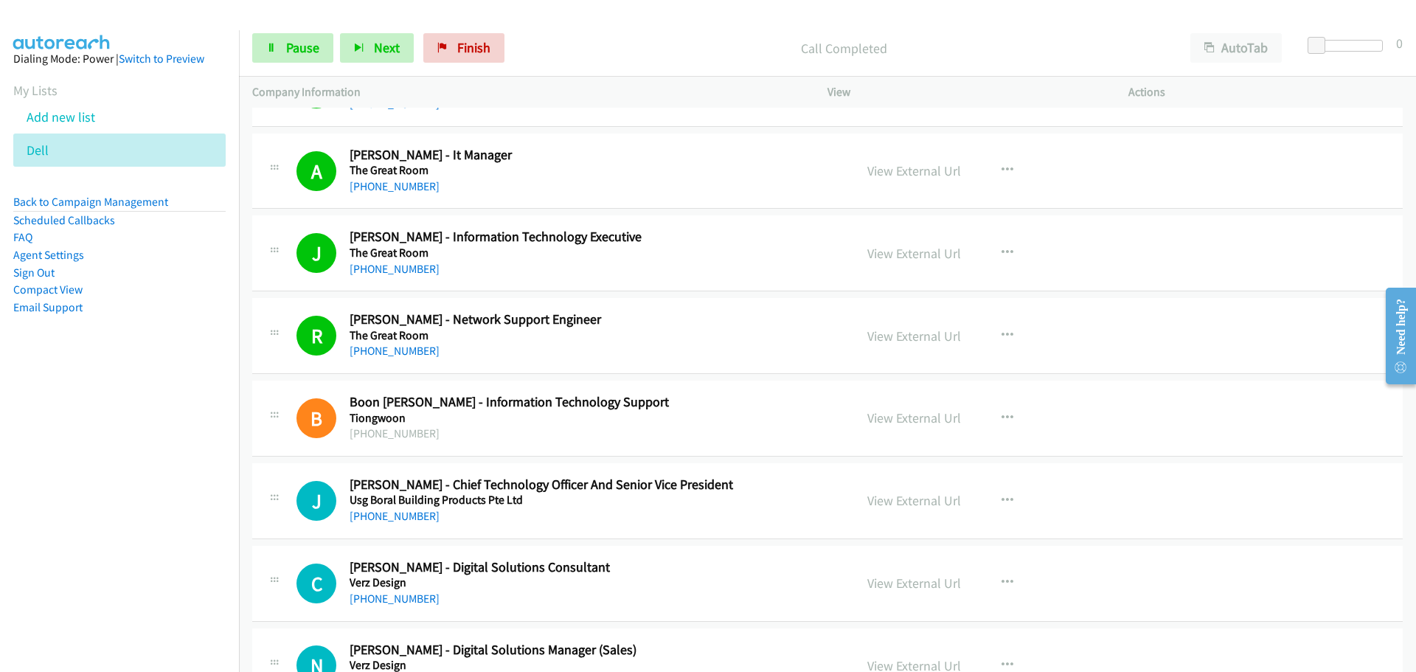
scroll to position [11411, 0]
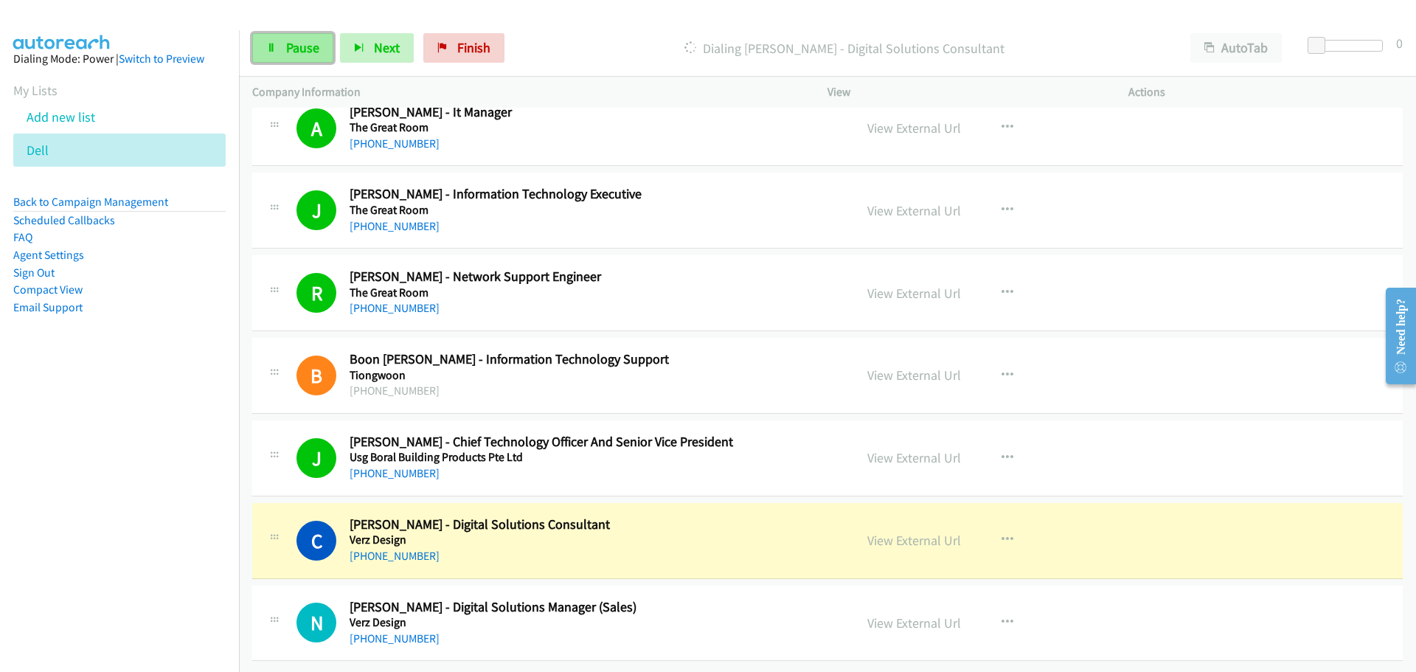
click at [299, 34] on link "Pause" at bounding box center [292, 47] width 81 height 29
